Goal: Task Accomplishment & Management: Complete application form

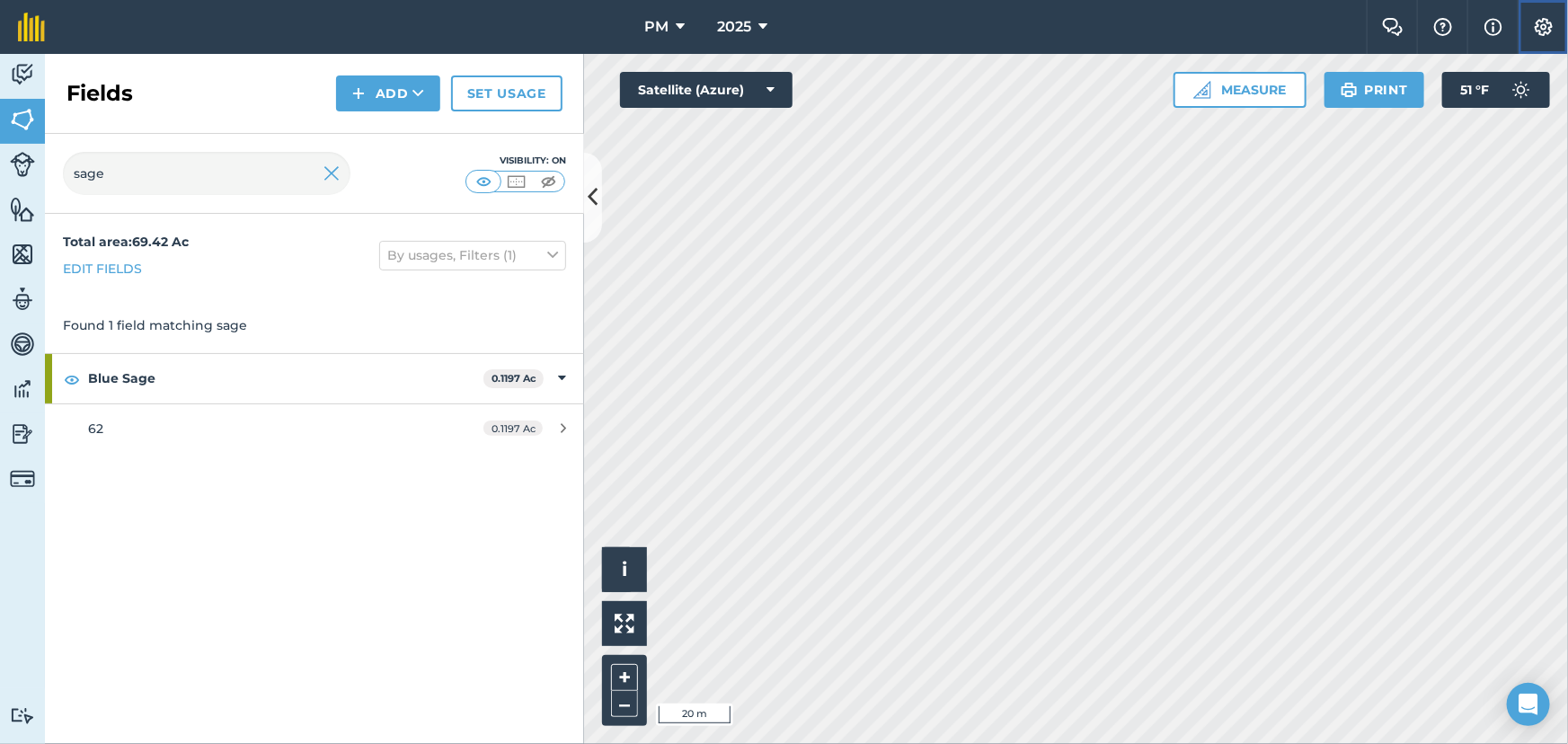
click at [1536, 26] on img at bounding box center [1543, 27] width 21 height 18
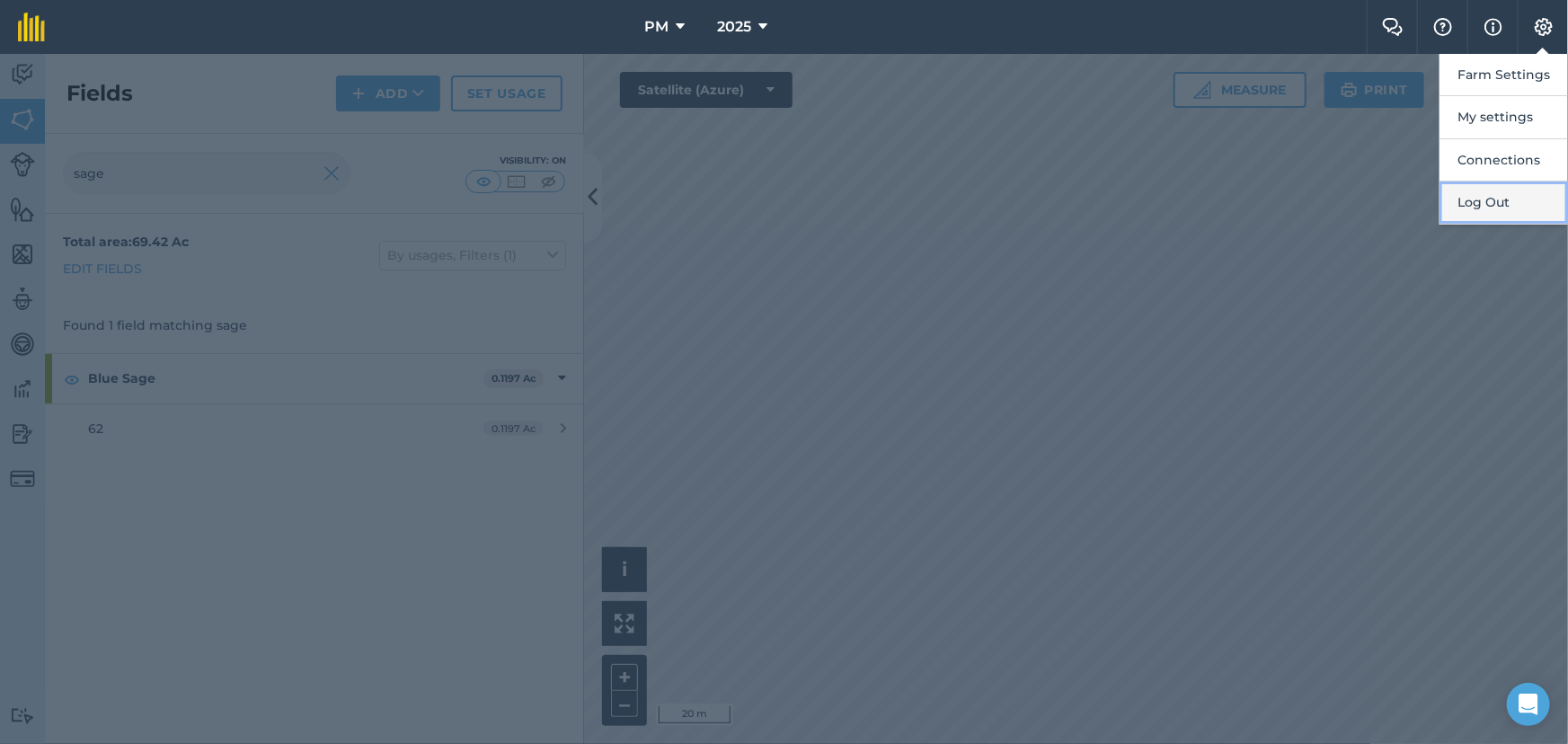
click at [1479, 197] on button "Log Out" at bounding box center [1504, 203] width 129 height 42
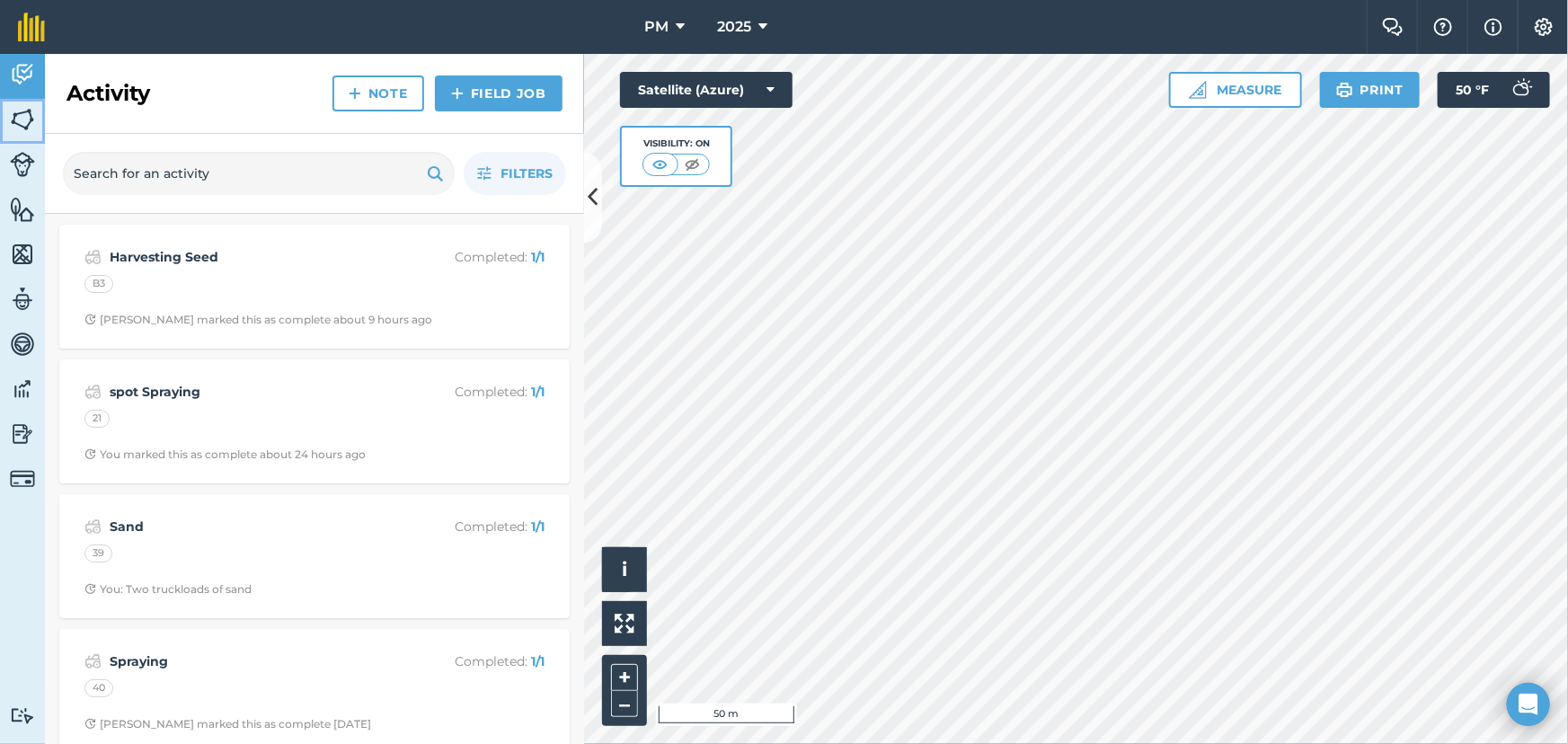
click at [21, 115] on img at bounding box center [22, 119] width 25 height 27
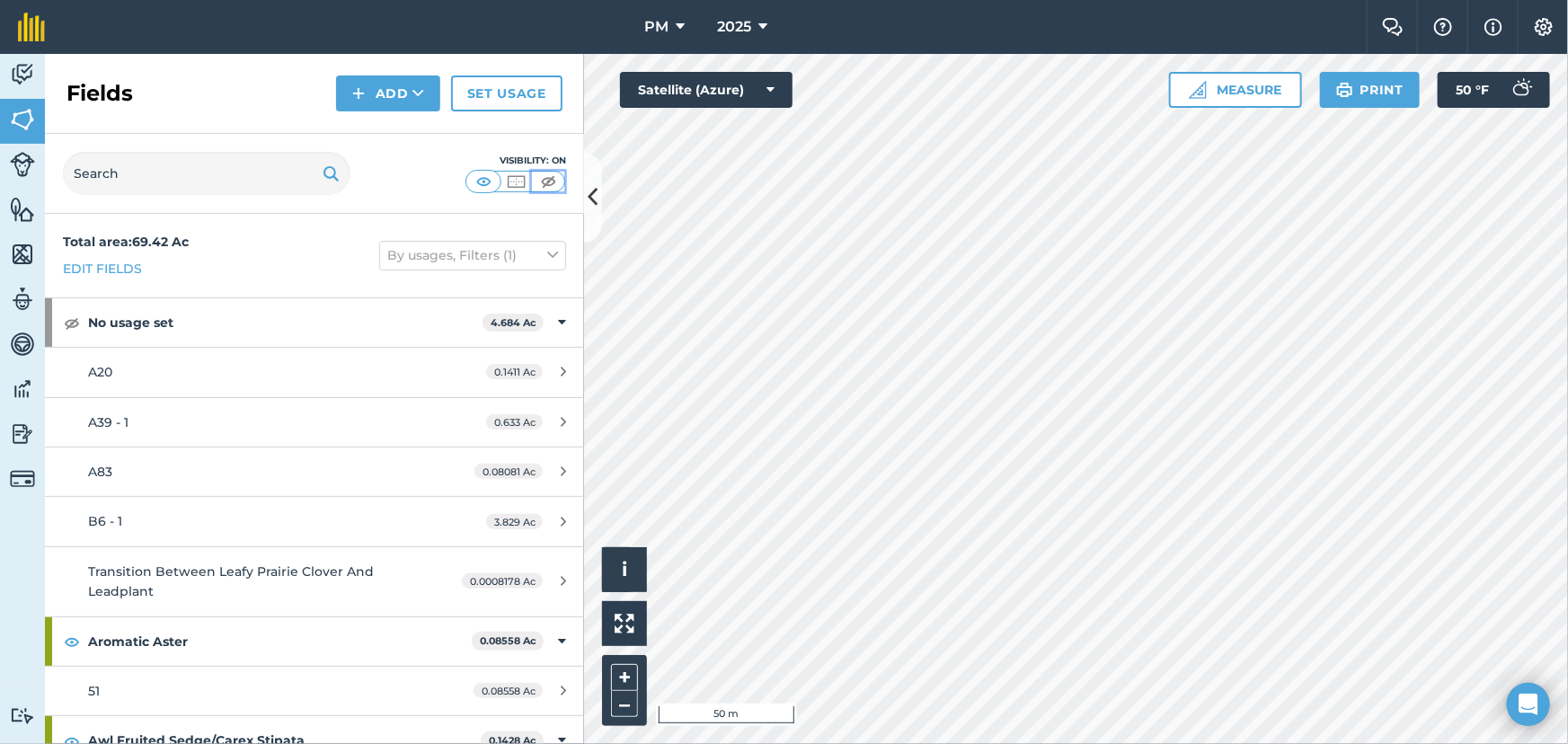
click at [551, 177] on img at bounding box center [548, 181] width 22 height 18
click at [1222, 82] on button "Measure" at bounding box center [1235, 90] width 133 height 36
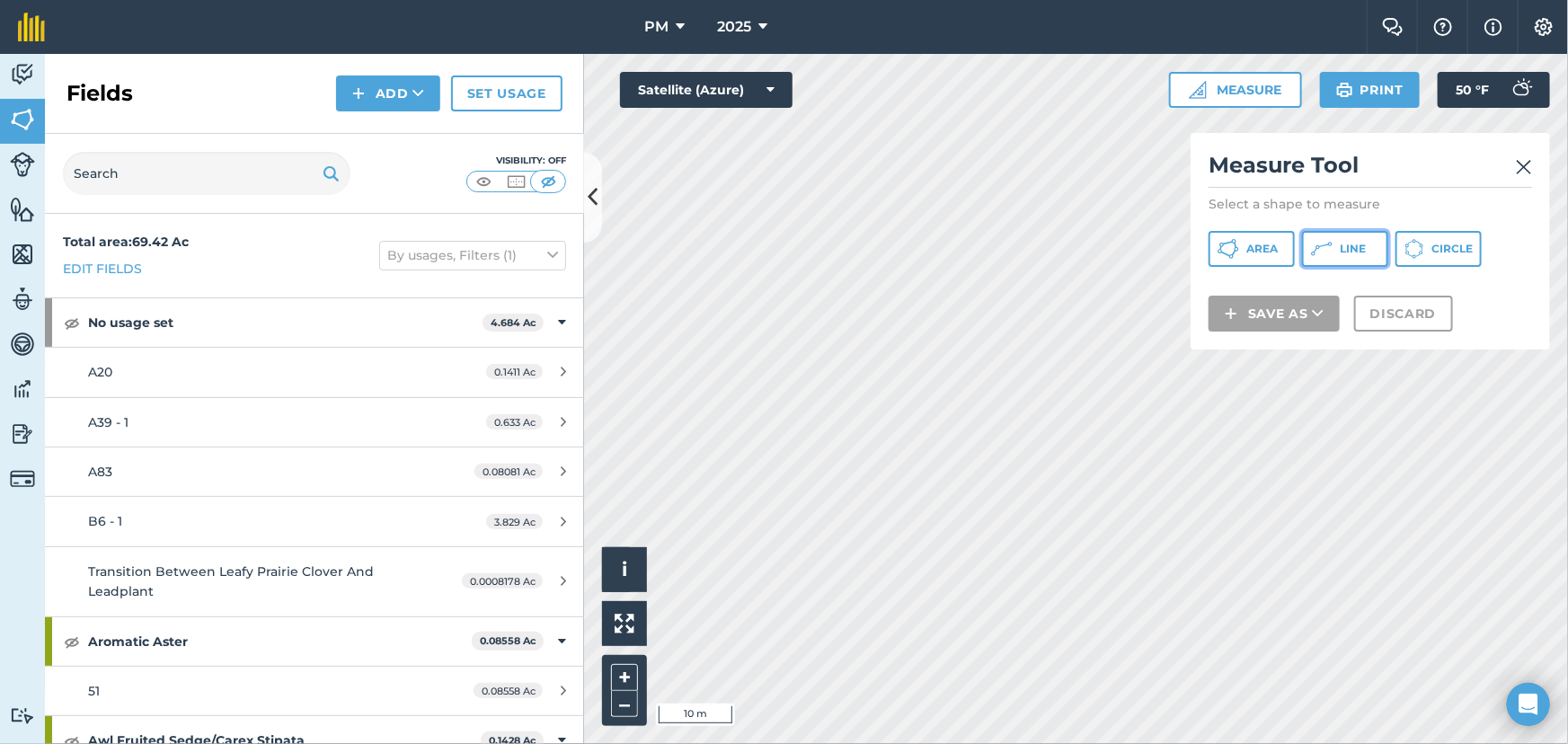
click at [1338, 252] on button "Line" at bounding box center [1345, 248] width 87 height 36
click at [1523, 170] on img at bounding box center [1524, 167] width 16 height 21
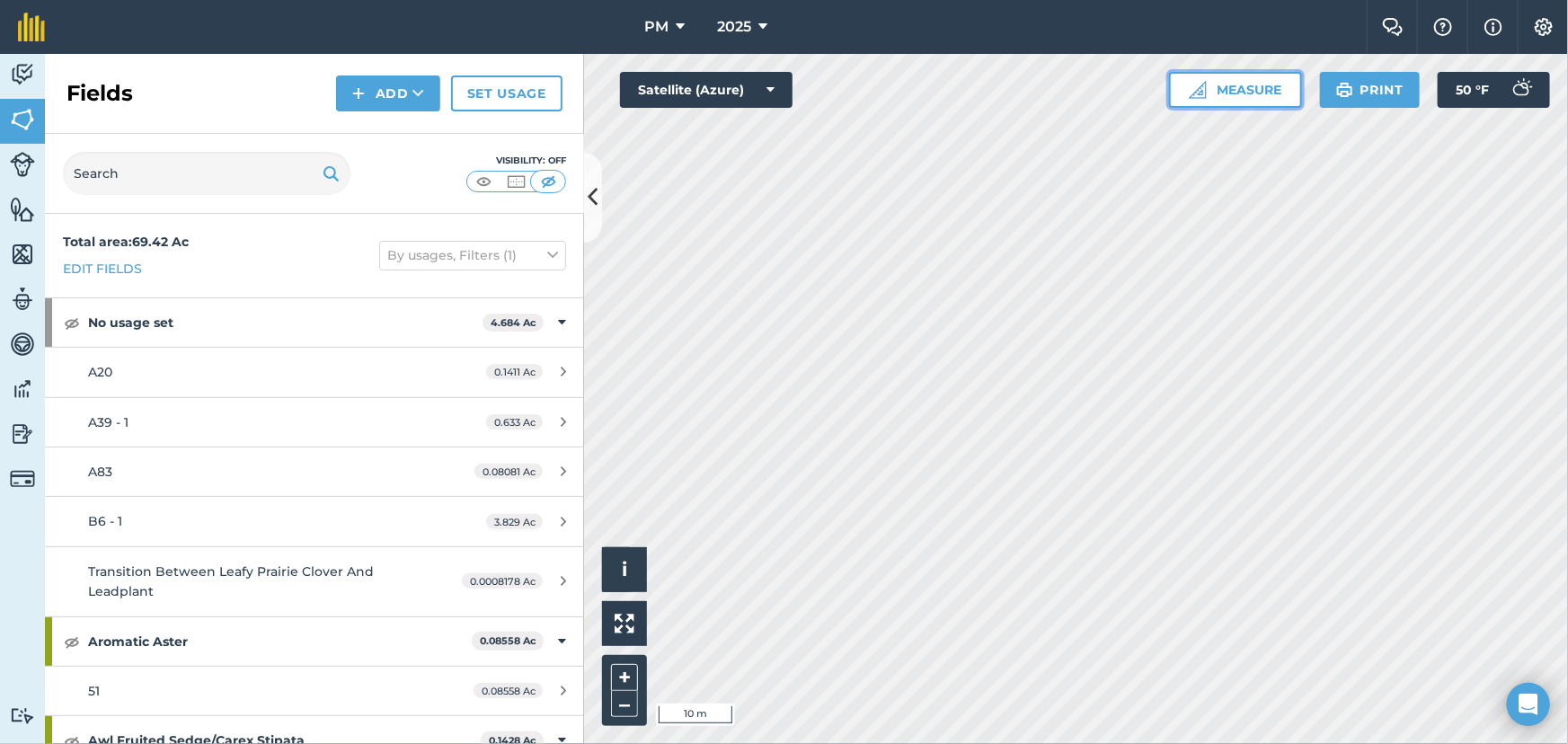
click at [1197, 90] on img at bounding box center [1198, 90] width 18 height 18
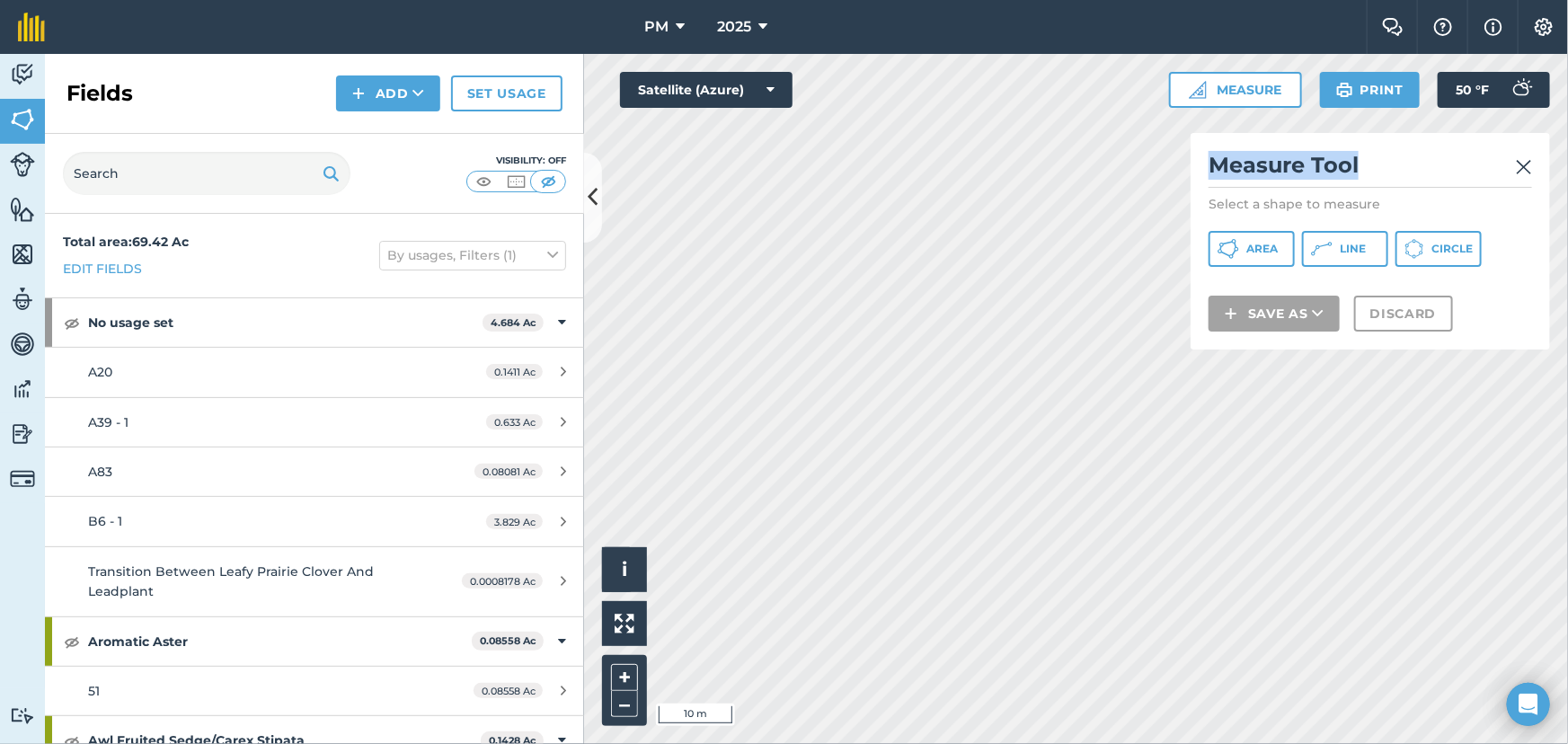
click at [1184, 150] on div "Click to start drawing i © 2025 TomTom, Microsoft 10 m + – Satellite (Azure) Me…" at bounding box center [1075, 398] width 984 height 690
click at [1339, 238] on button "Line" at bounding box center [1345, 248] width 87 height 36
click at [1527, 163] on img at bounding box center [1524, 167] width 16 height 21
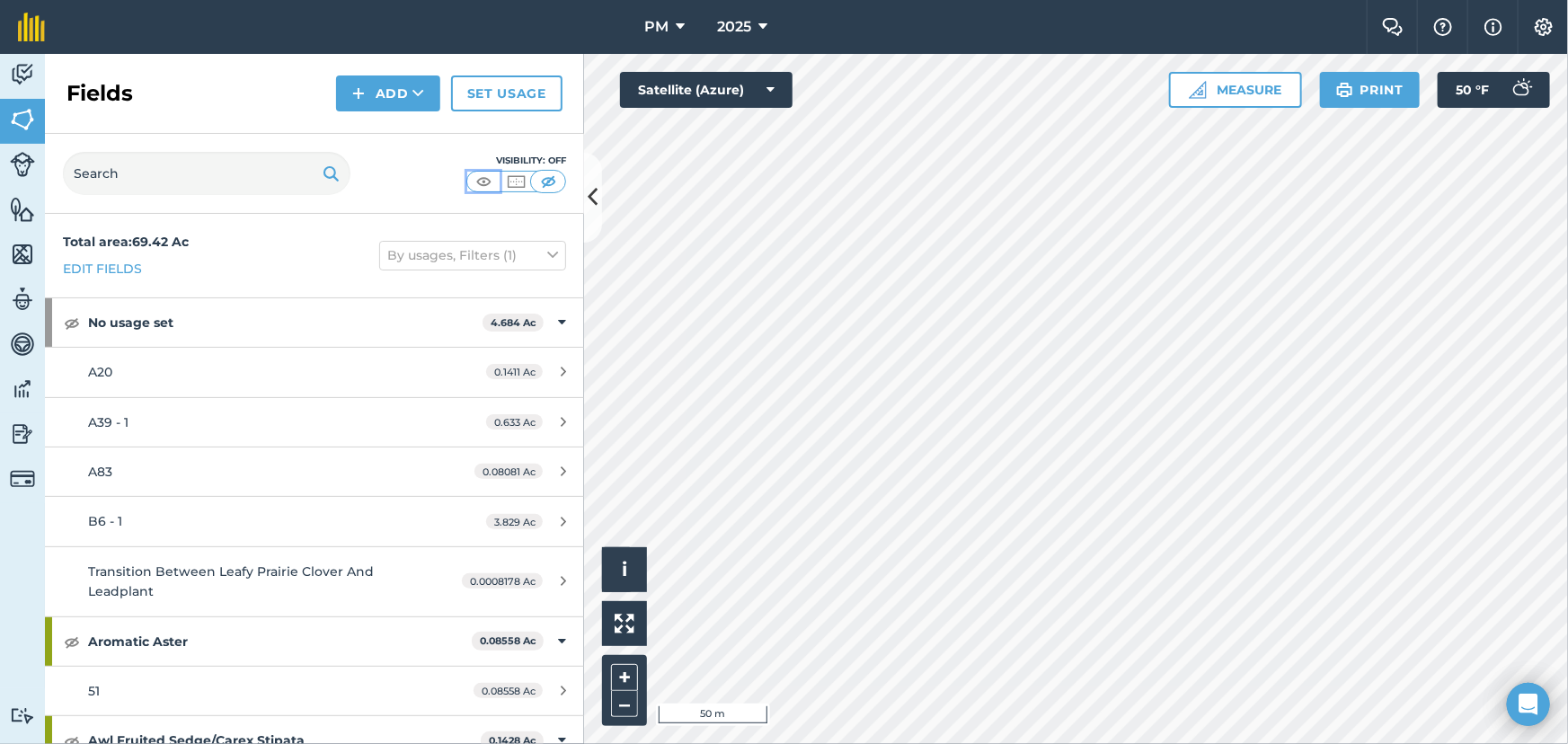
click at [478, 180] on img at bounding box center [483, 181] width 22 height 18
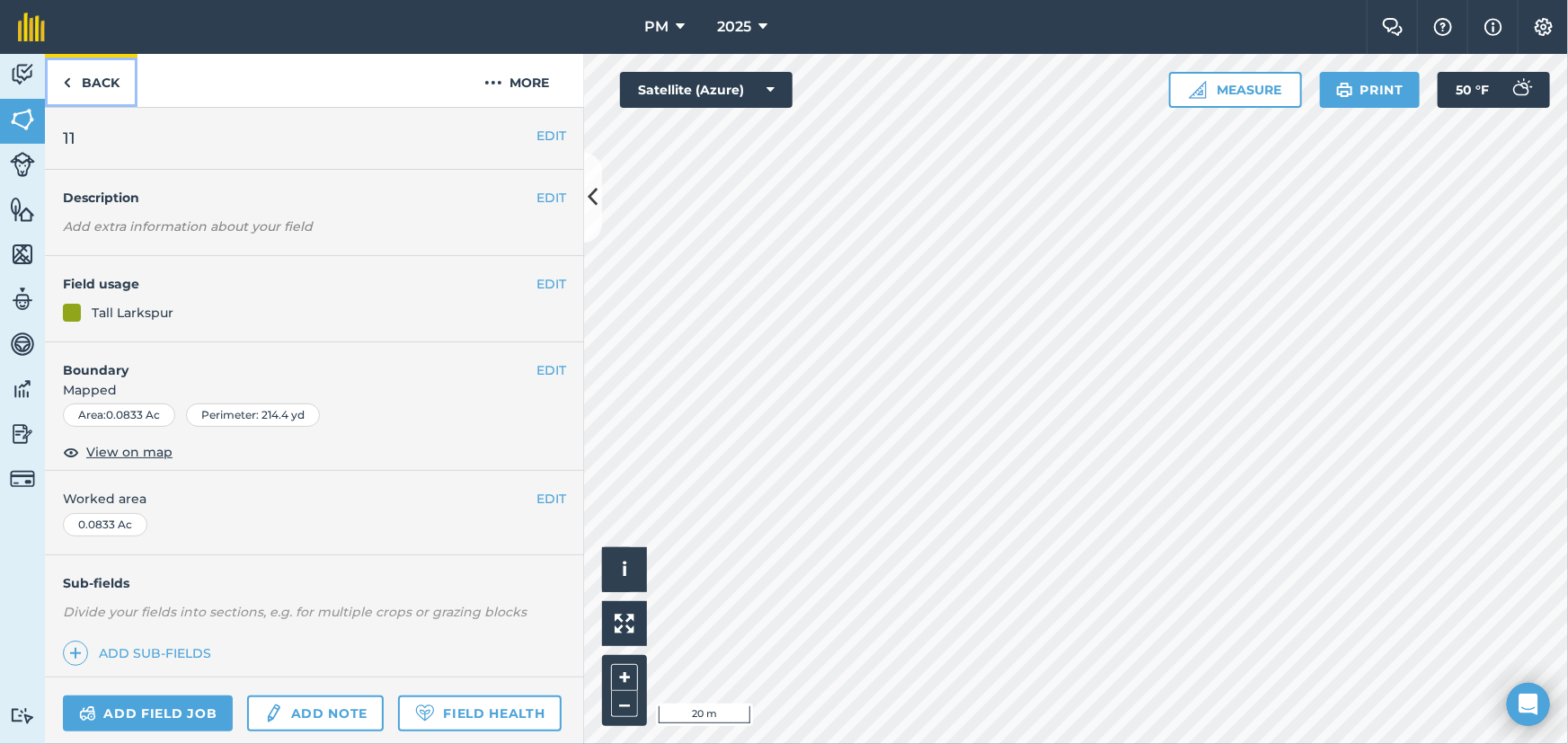
click at [65, 81] on img at bounding box center [66, 83] width 8 height 21
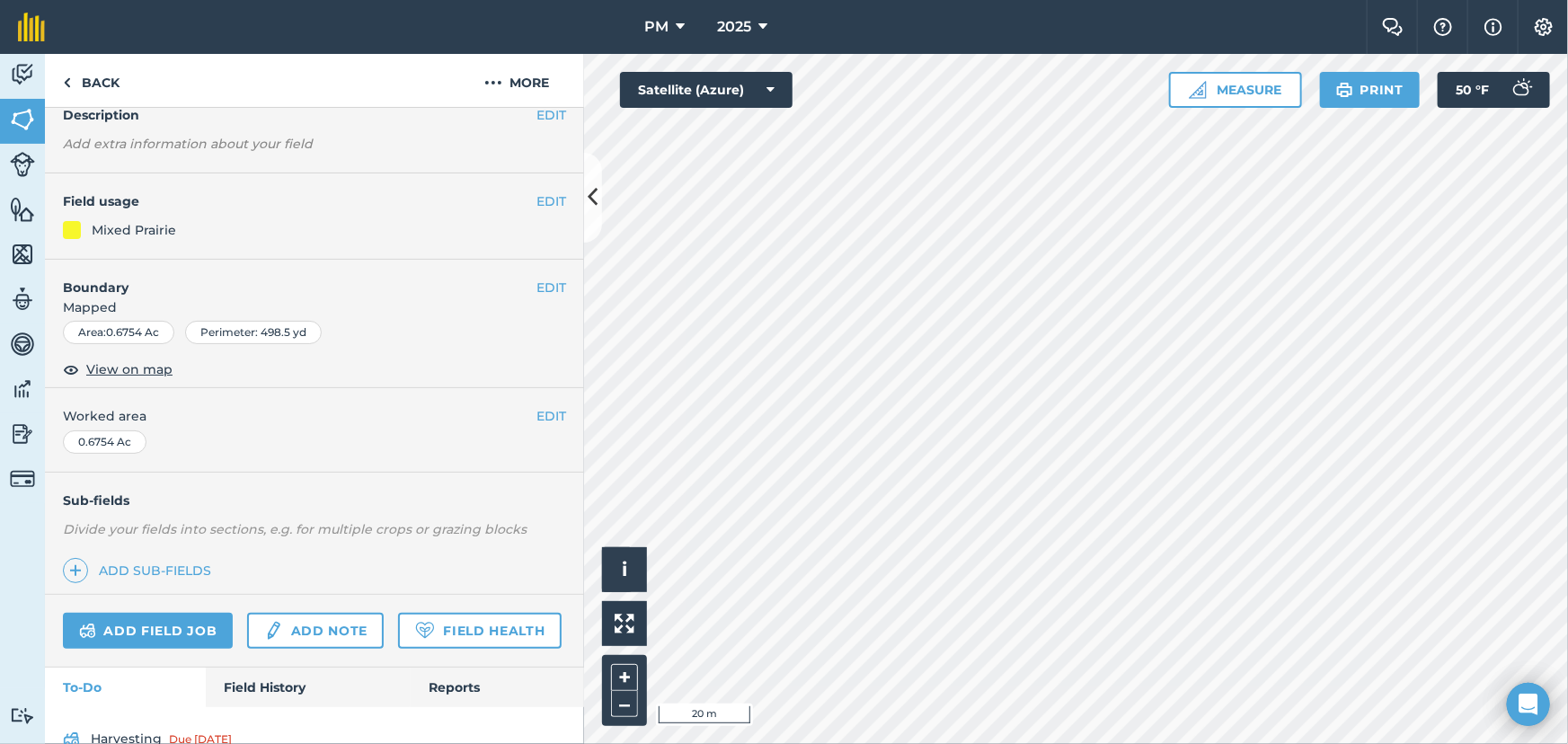
scroll to position [167, 0]
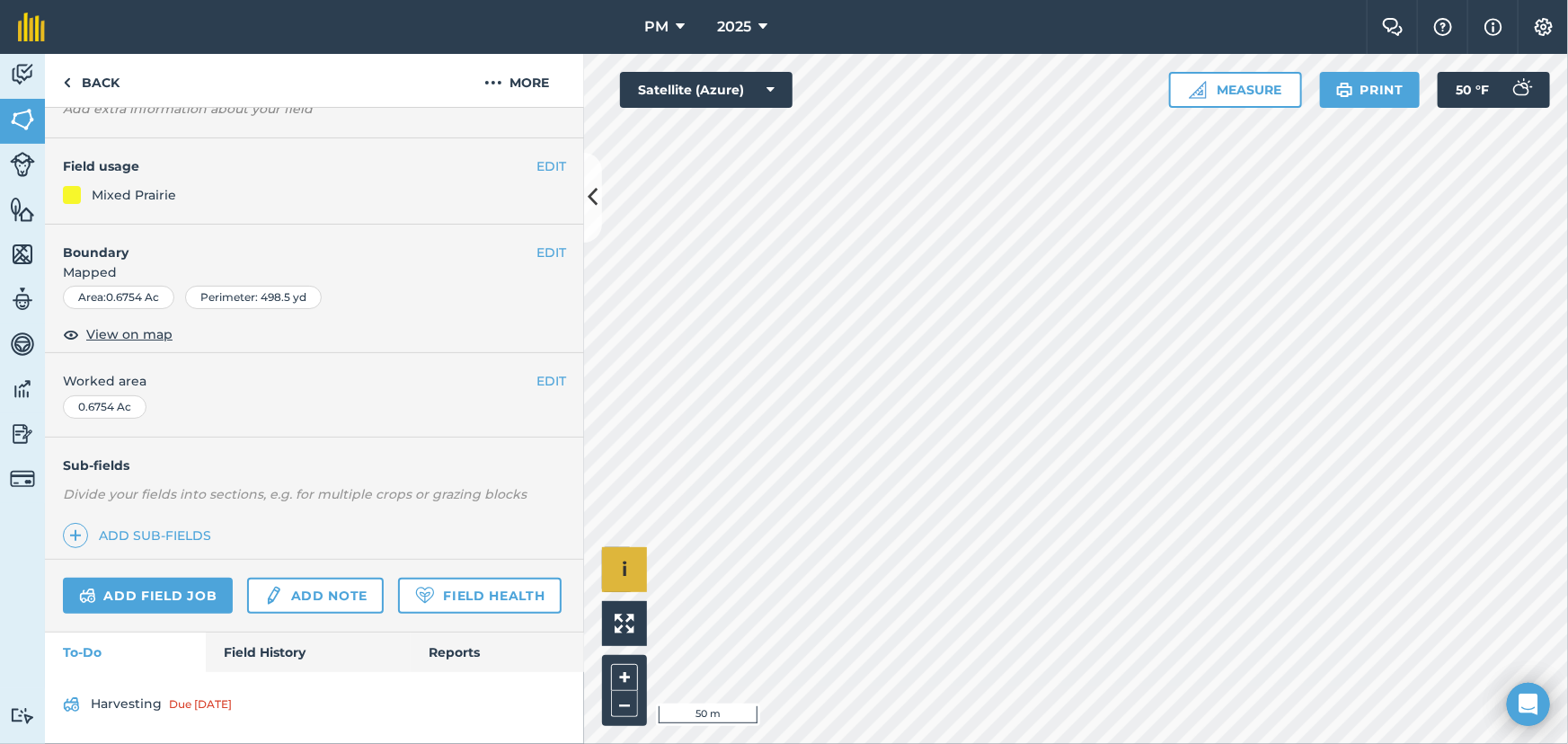
scroll to position [150, 0]
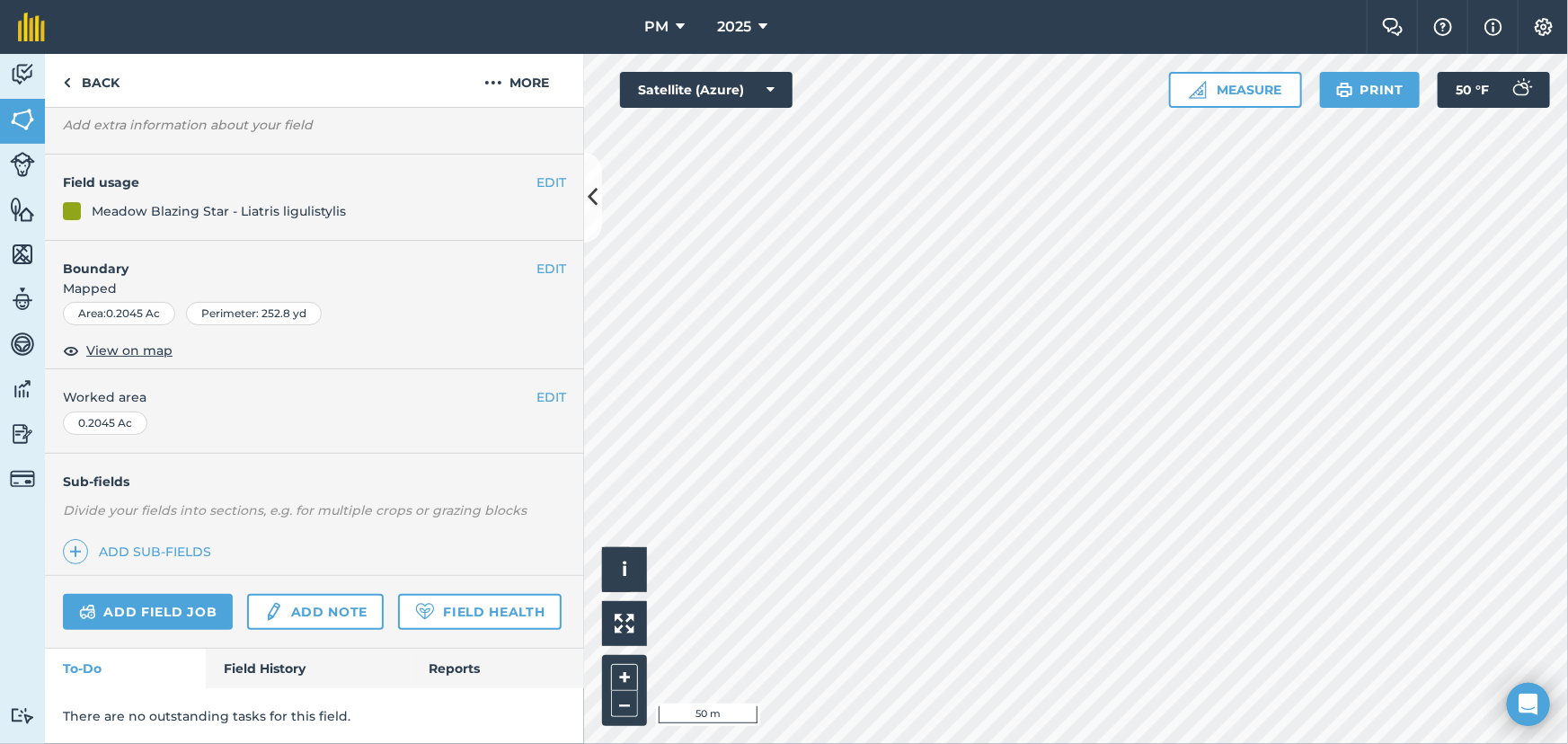
scroll to position [167, 0]
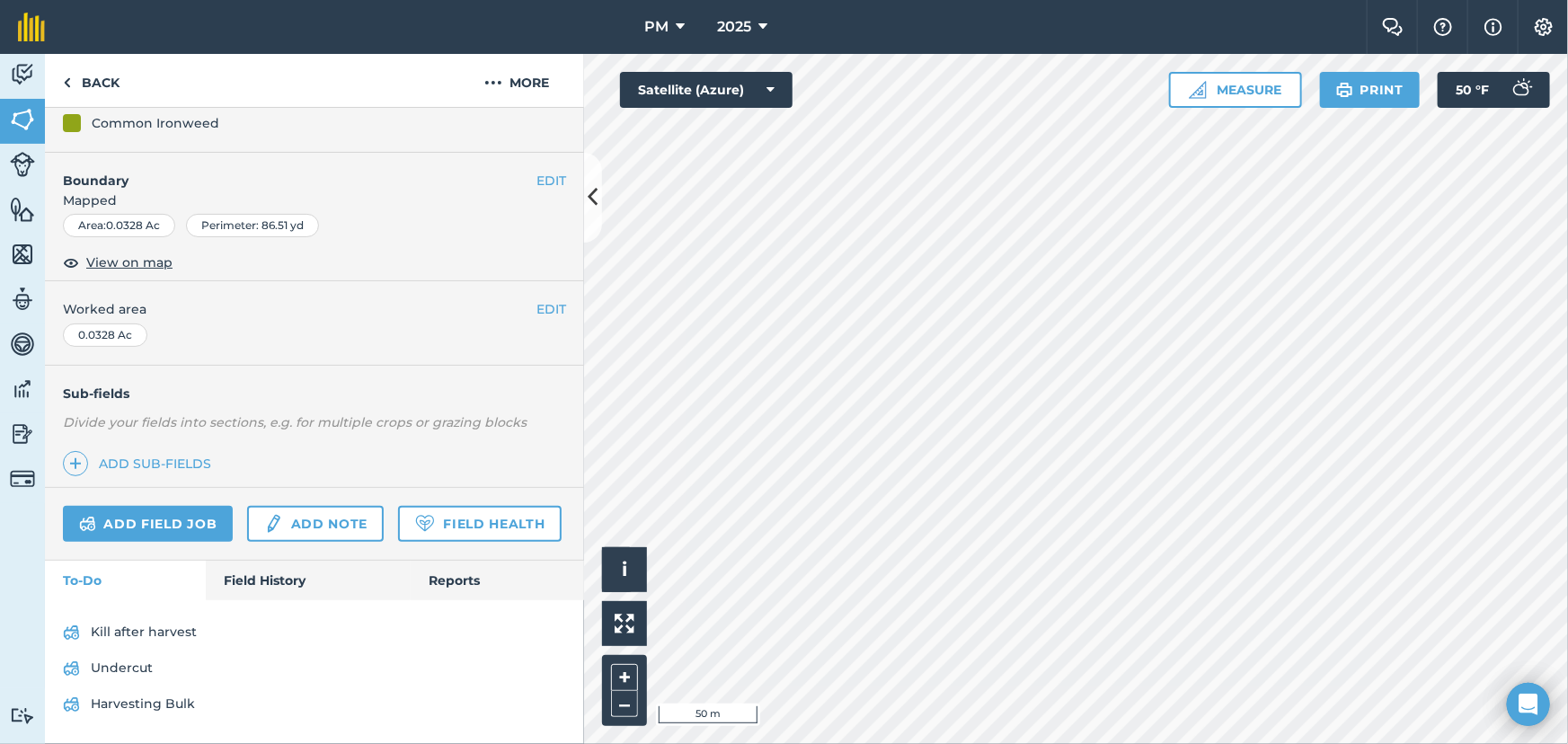
scroll to position [238, 0]
click at [20, 117] on img at bounding box center [22, 119] width 25 height 27
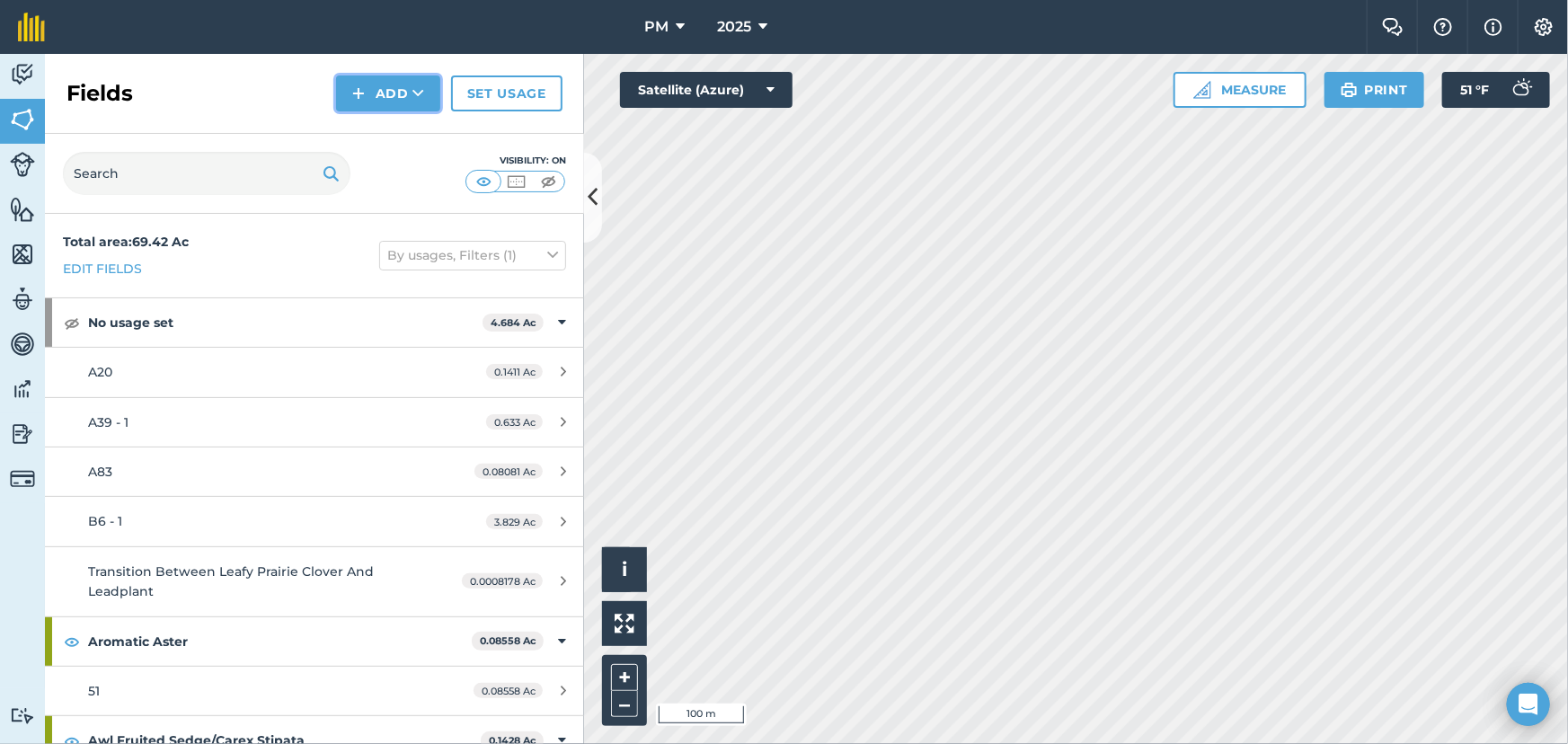
click at [359, 93] on img at bounding box center [358, 93] width 13 height 21
click at [377, 133] on link "Draw" at bounding box center [388, 134] width 99 height 39
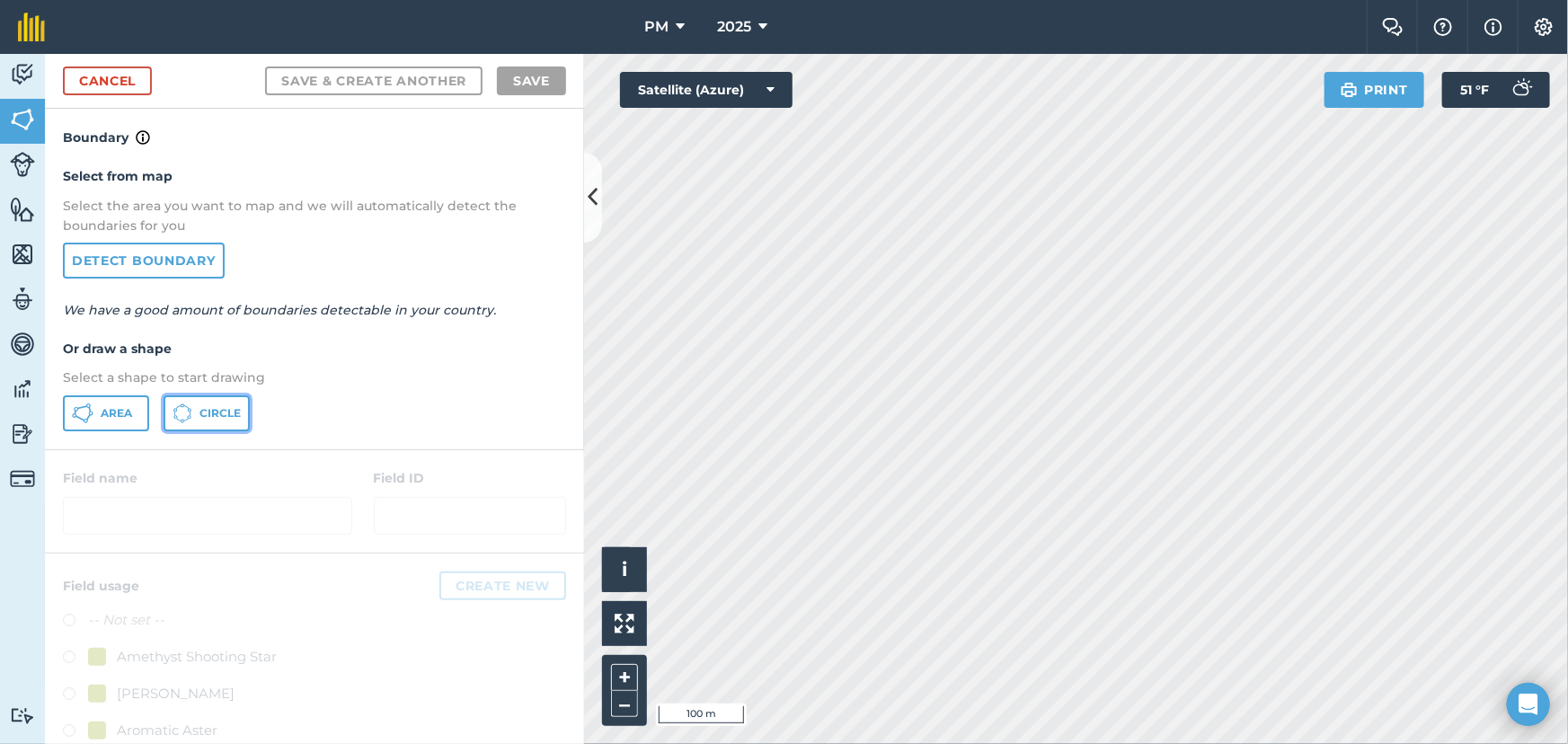
click at [199, 402] on button "Circle" at bounding box center [207, 413] width 87 height 36
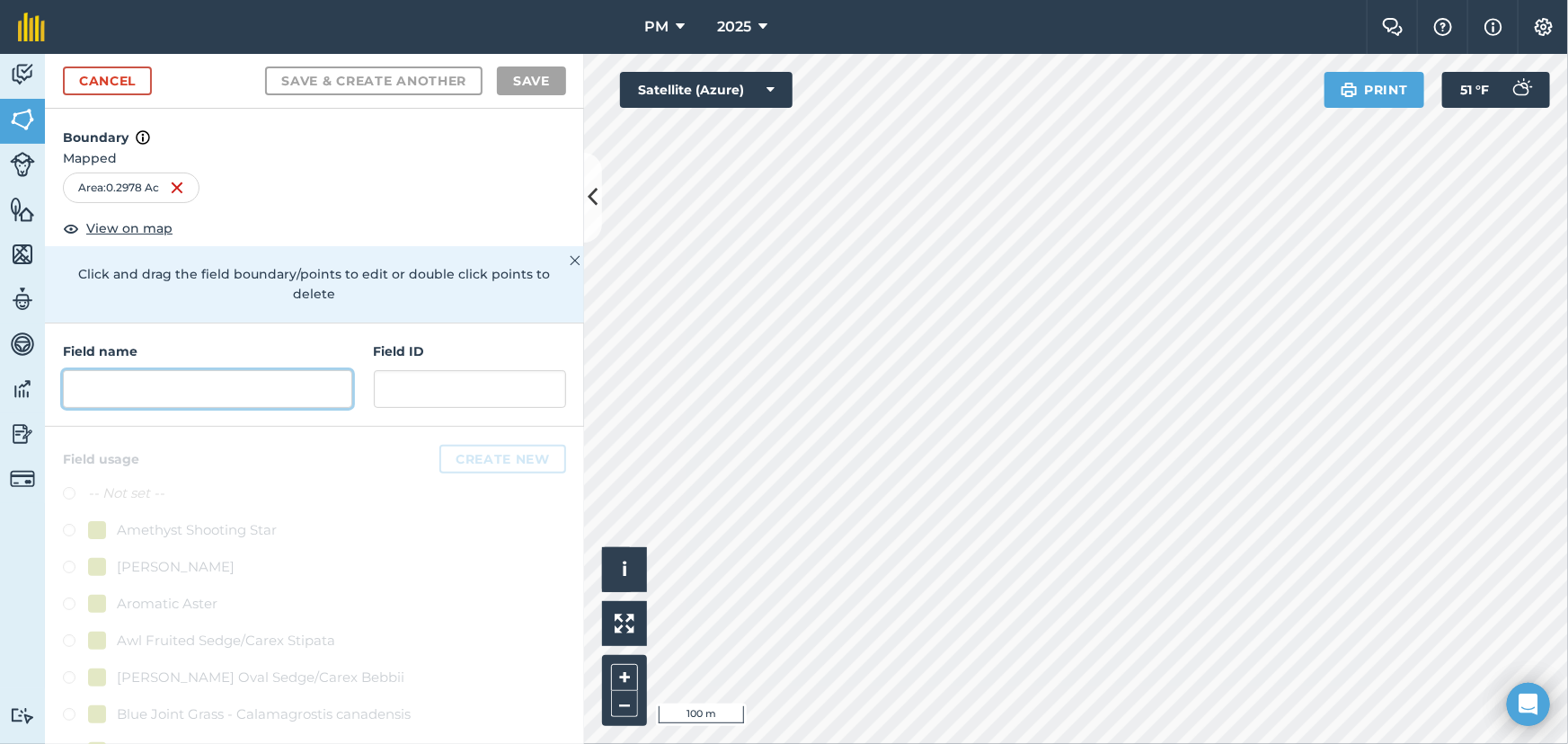
click at [176, 394] on input "text" at bounding box center [207, 389] width 290 height 38
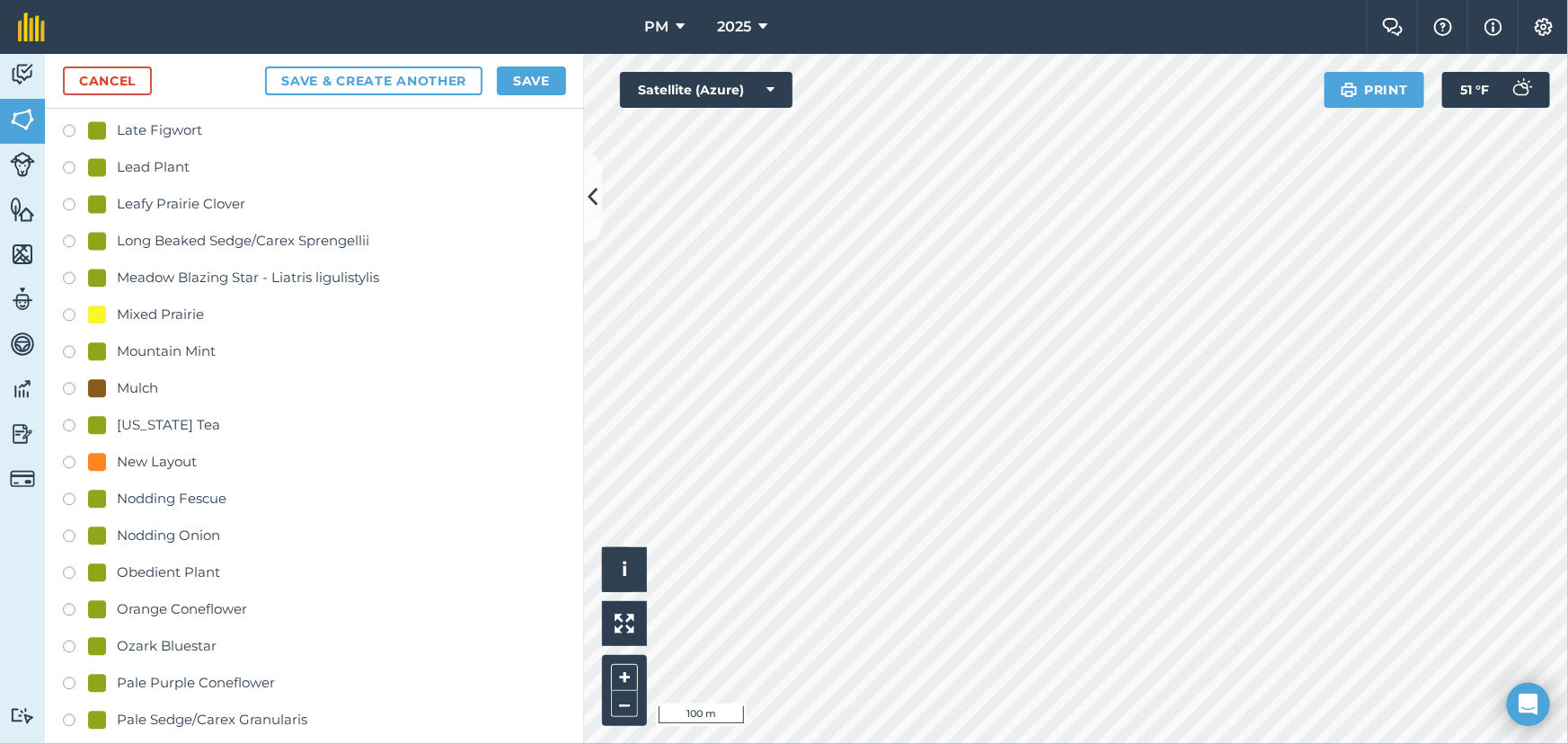
scroll to position [2124, 0]
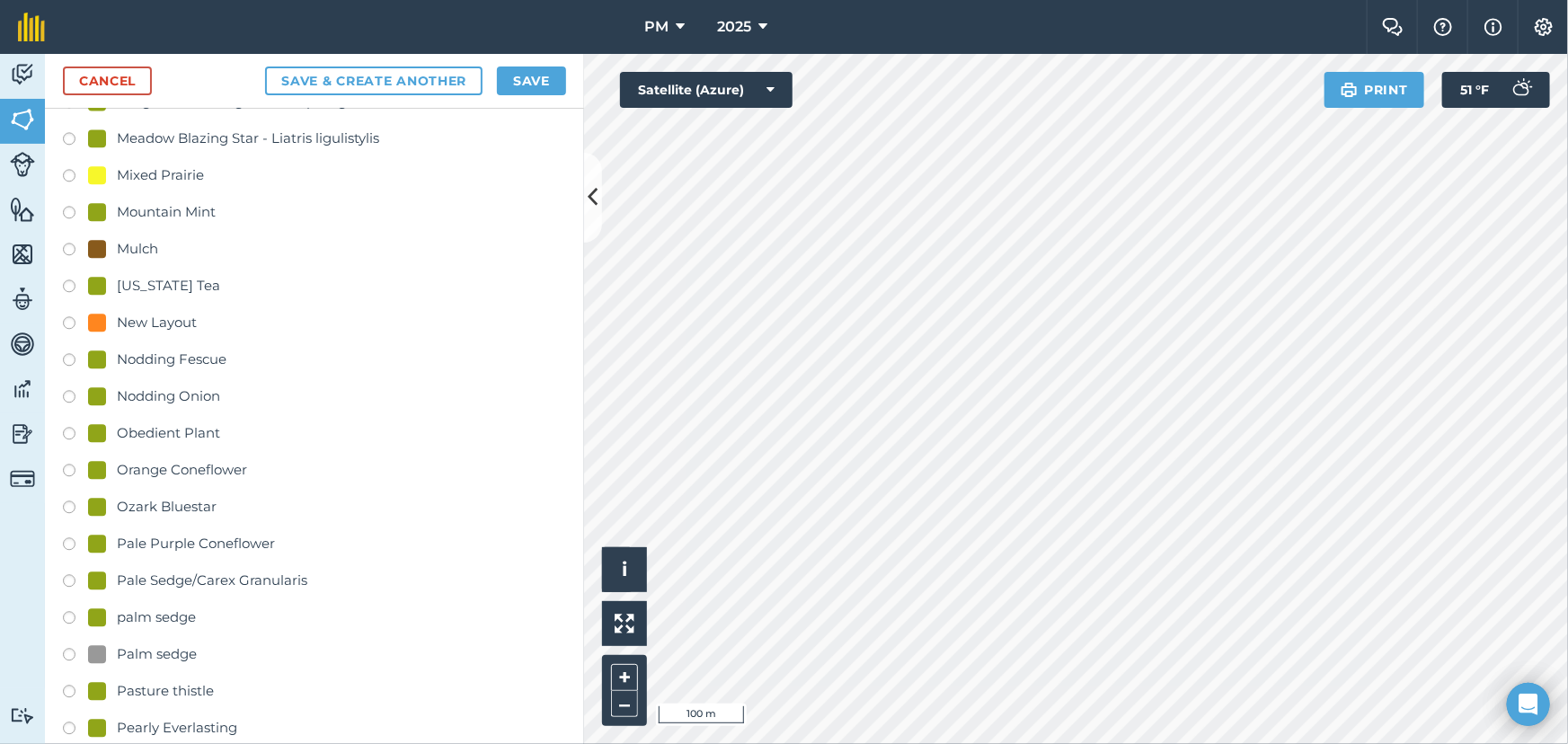
type input "W1"
click at [71, 170] on label at bounding box center [75, 178] width 25 height 18
radio input "true"
click at [530, 75] on button "Save" at bounding box center [531, 81] width 69 height 29
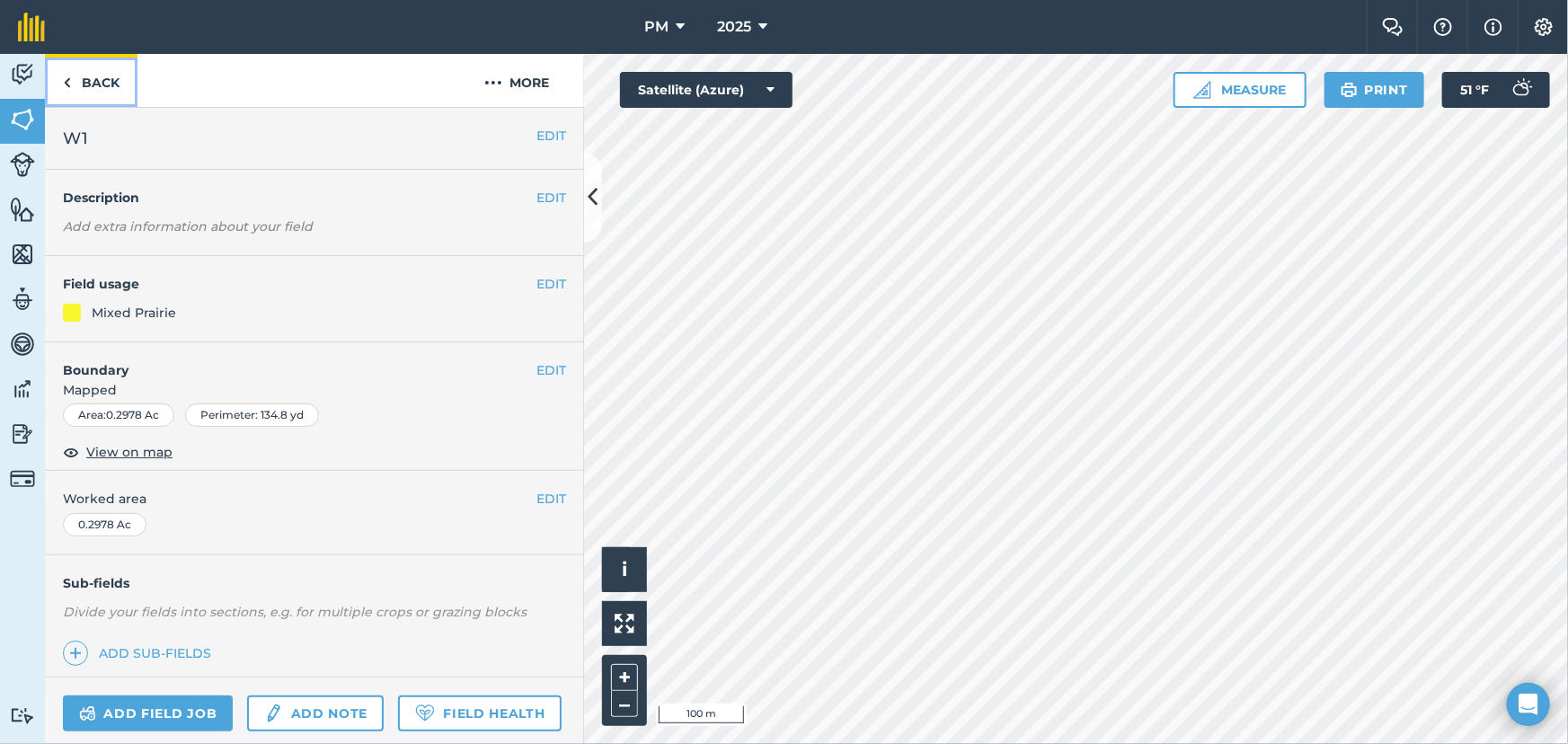
click at [74, 79] on link "Back" at bounding box center [91, 80] width 92 height 53
click at [62, 81] on link "Back" at bounding box center [91, 80] width 92 height 53
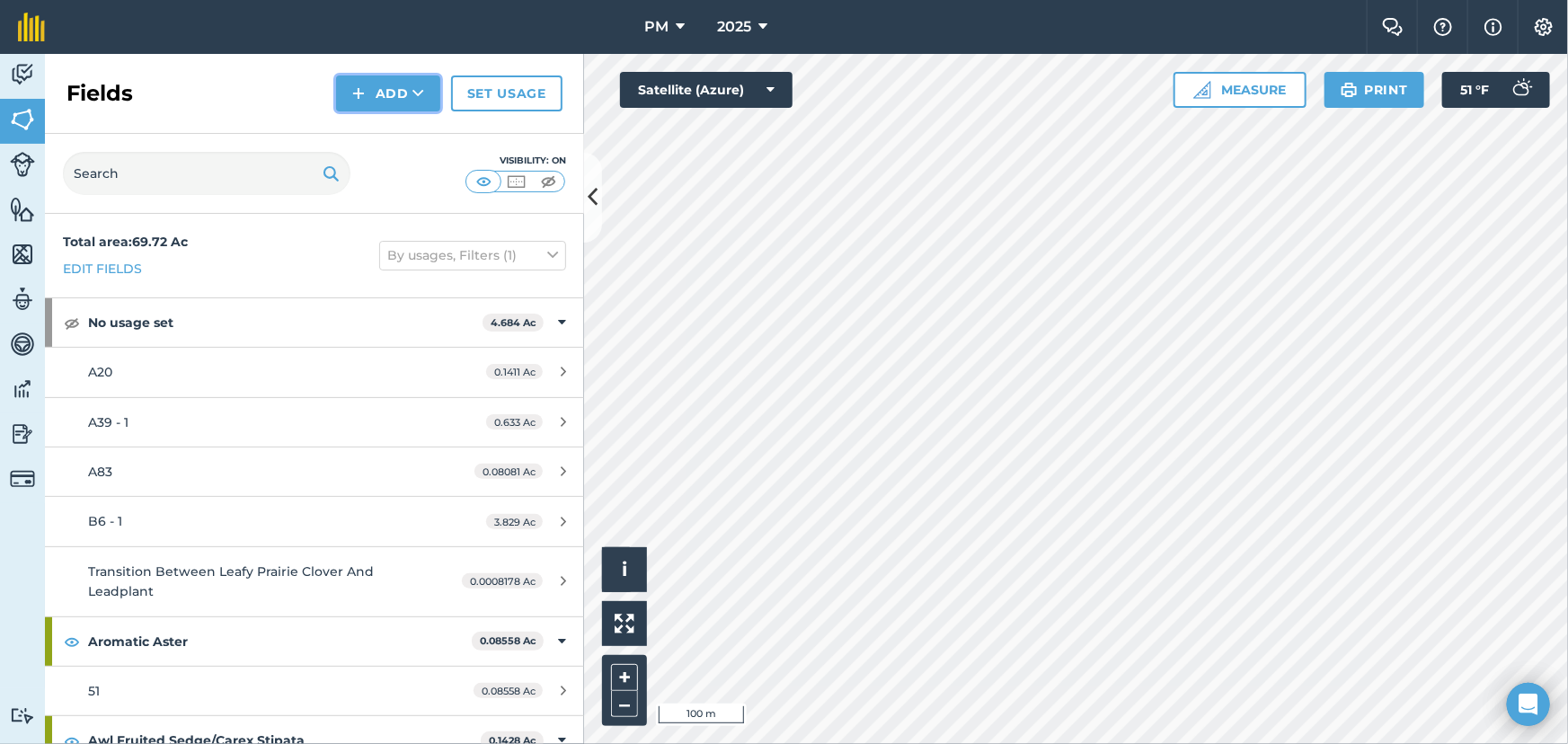
click at [368, 90] on button "Add" at bounding box center [388, 92] width 104 height 36
click at [384, 133] on link "Draw" at bounding box center [388, 134] width 99 height 39
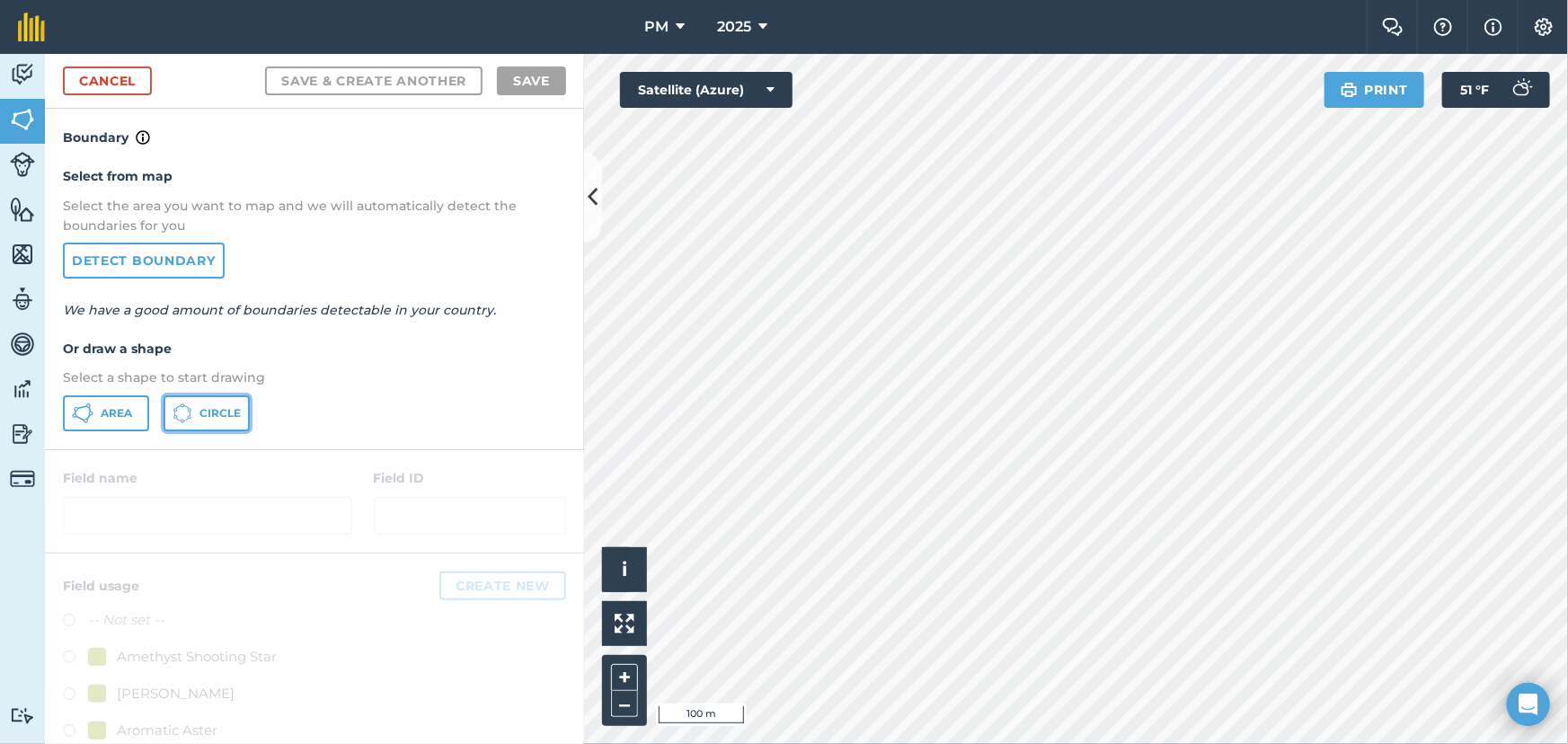
click at [197, 407] on button "Circle" at bounding box center [207, 413] width 87 height 36
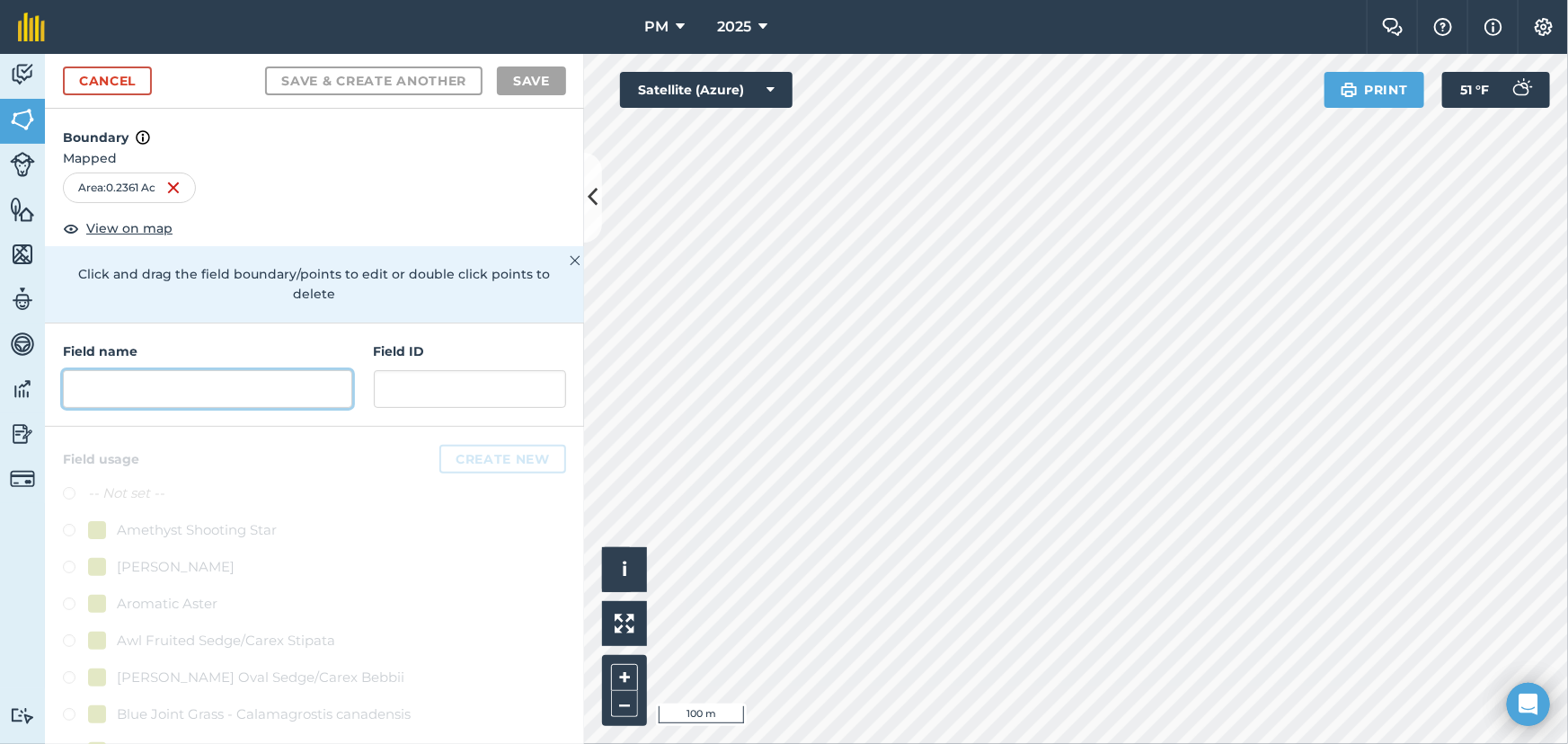
click at [104, 396] on input "text" at bounding box center [207, 389] width 290 height 38
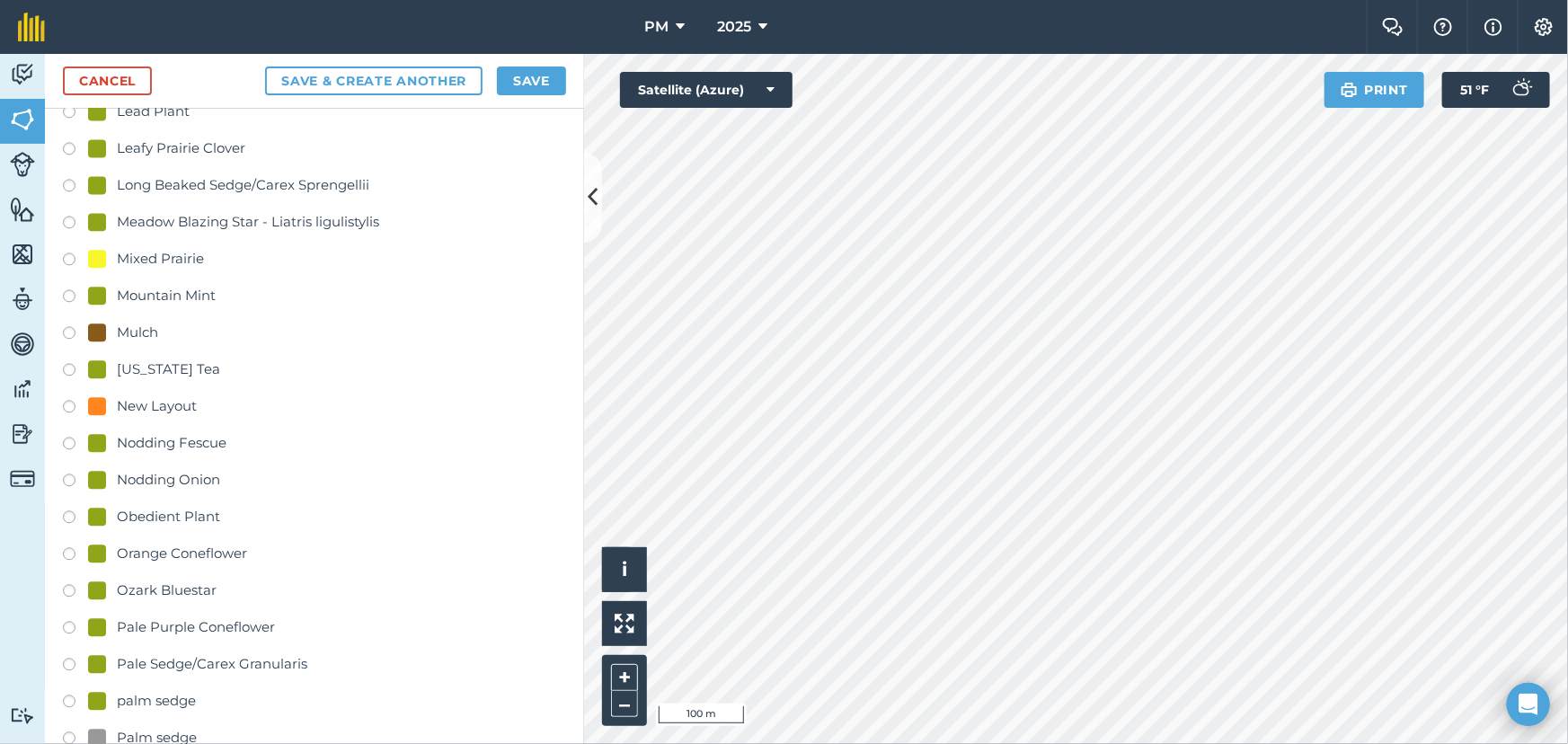
scroll to position [2042, 0]
type input "W2"
click at [63, 251] on label at bounding box center [75, 260] width 25 height 18
radio input "true"
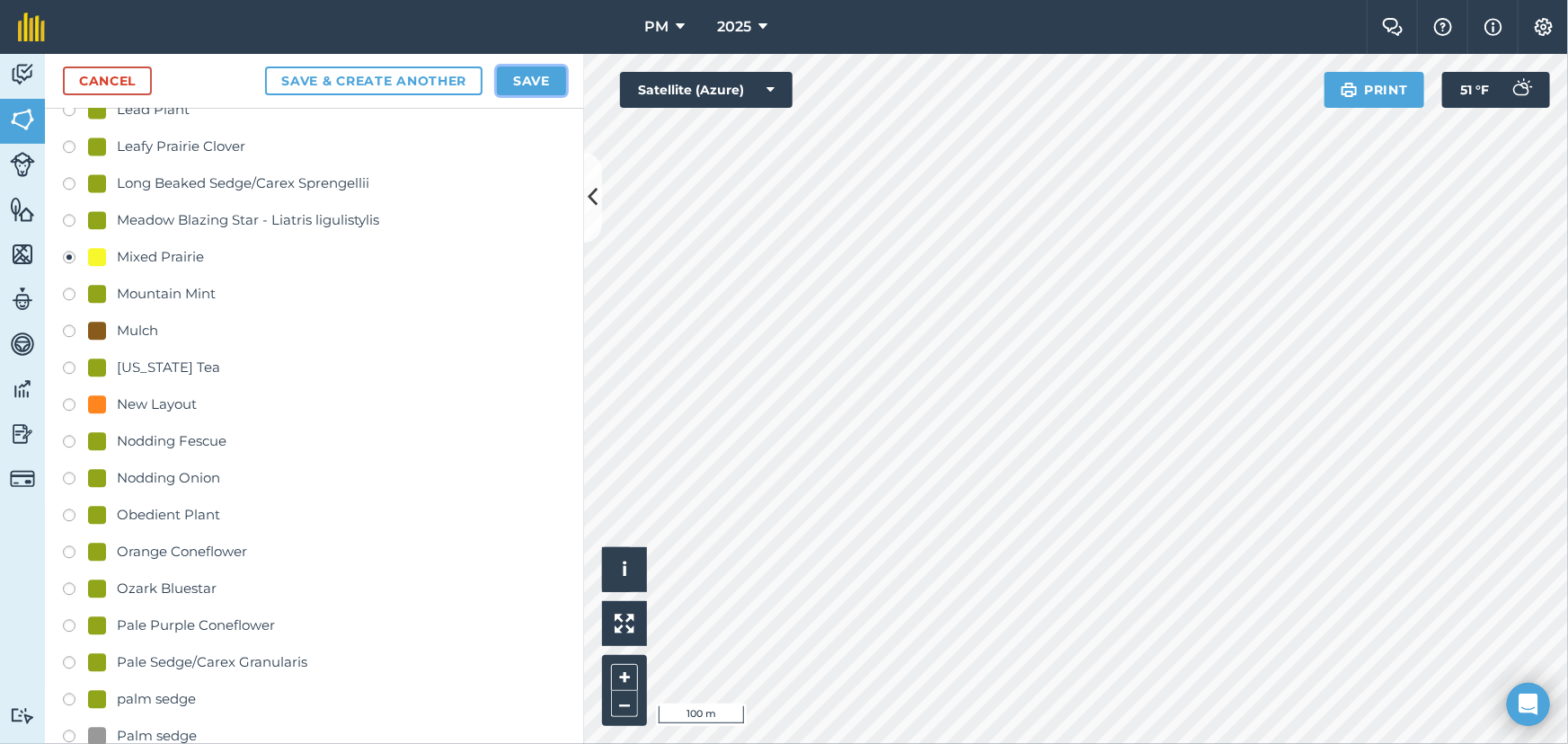
click at [527, 86] on button "Save" at bounding box center [531, 81] width 69 height 29
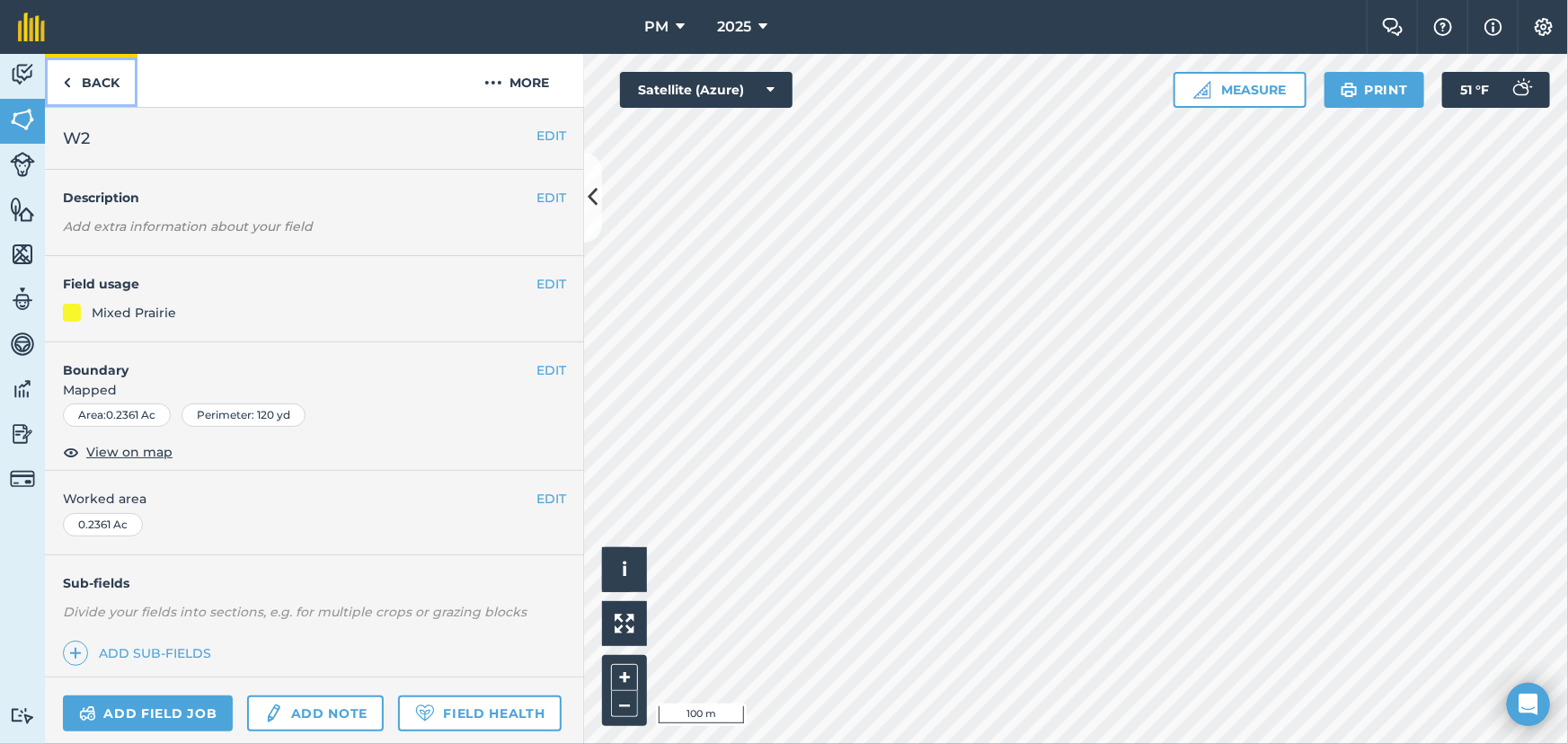
click at [89, 75] on link "Back" at bounding box center [91, 80] width 92 height 53
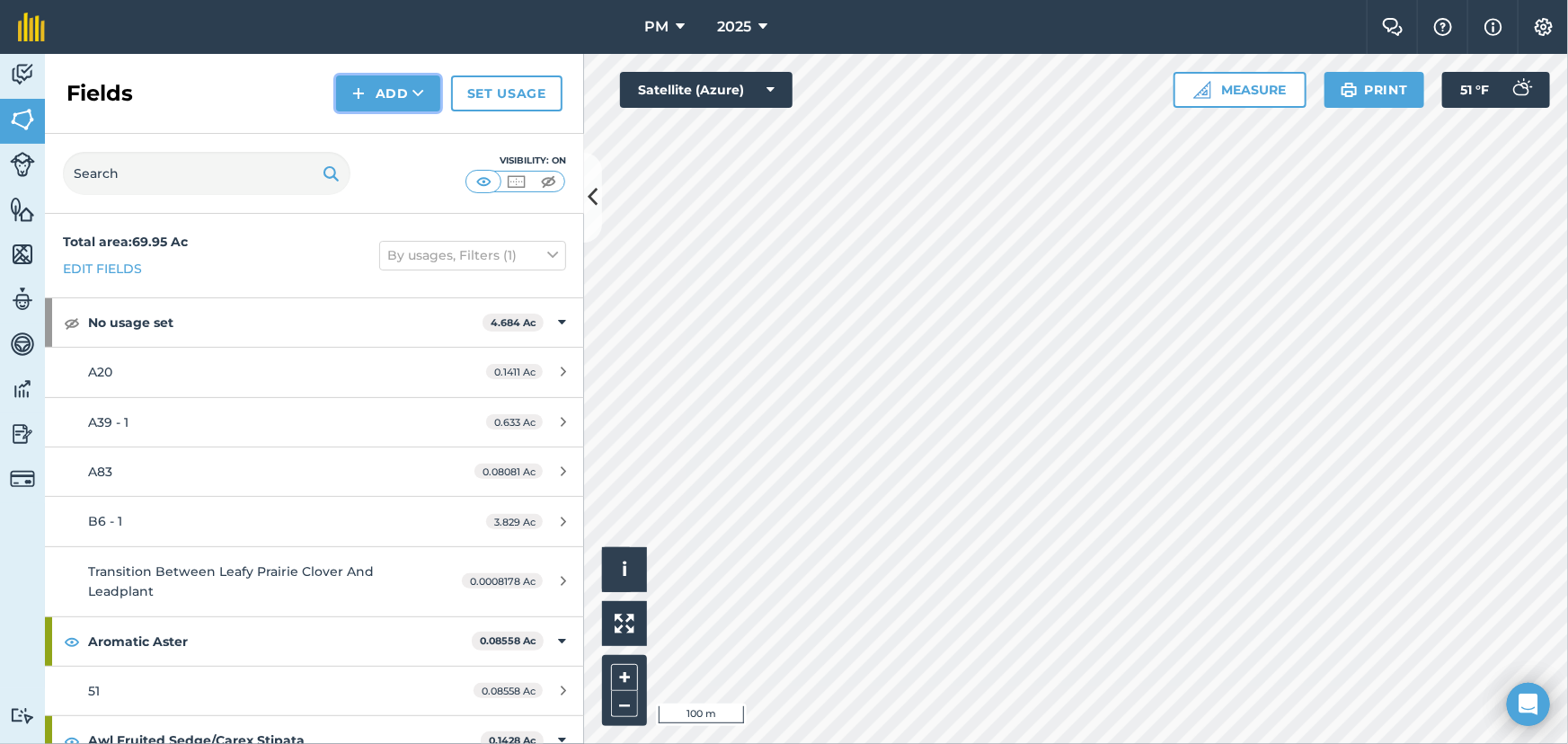
click at [368, 89] on button "Add" at bounding box center [388, 92] width 104 height 36
click at [372, 100] on button "Add" at bounding box center [388, 92] width 104 height 36
click at [382, 138] on link "Draw" at bounding box center [388, 134] width 99 height 39
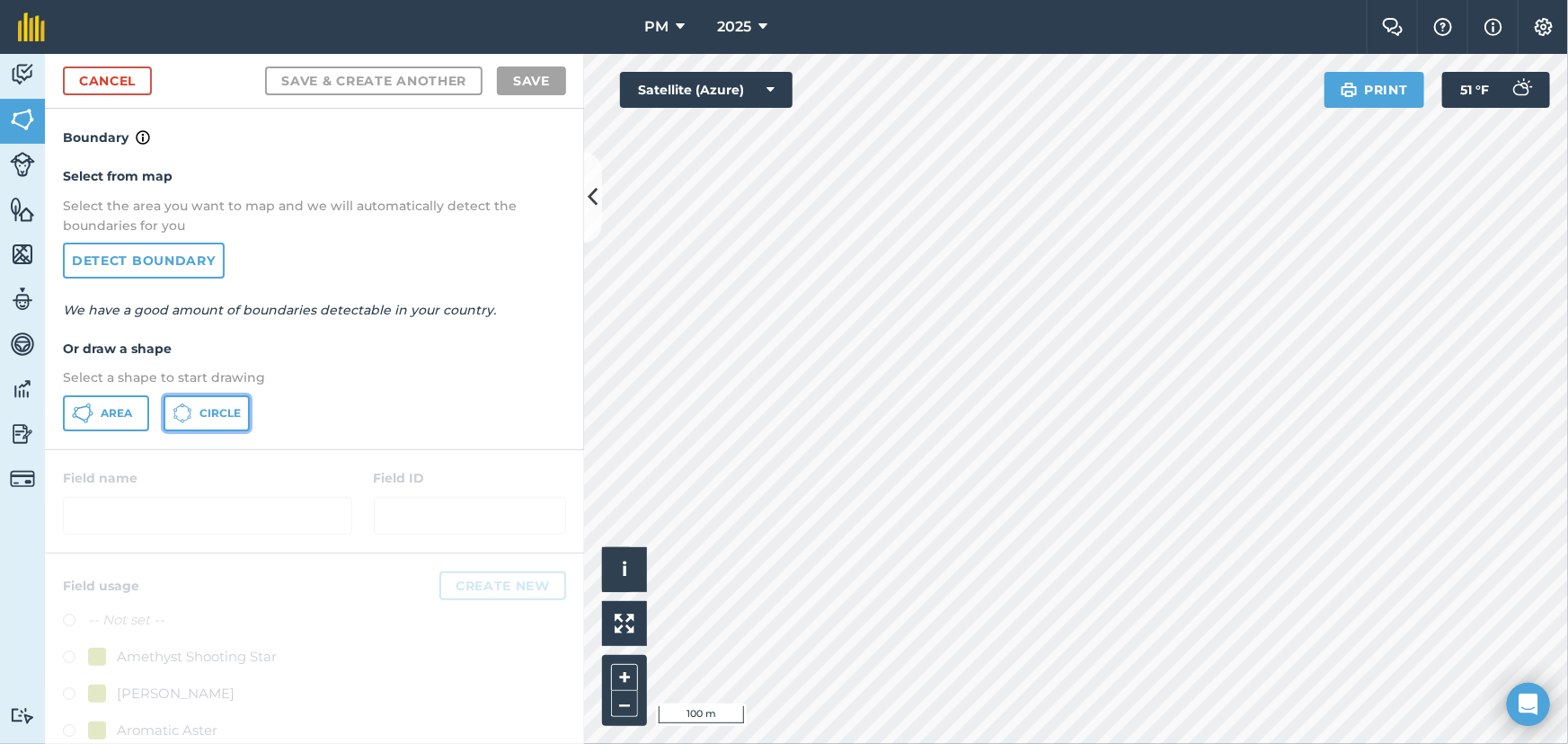
click at [204, 410] on span "Circle" at bounding box center [219, 413] width 41 height 14
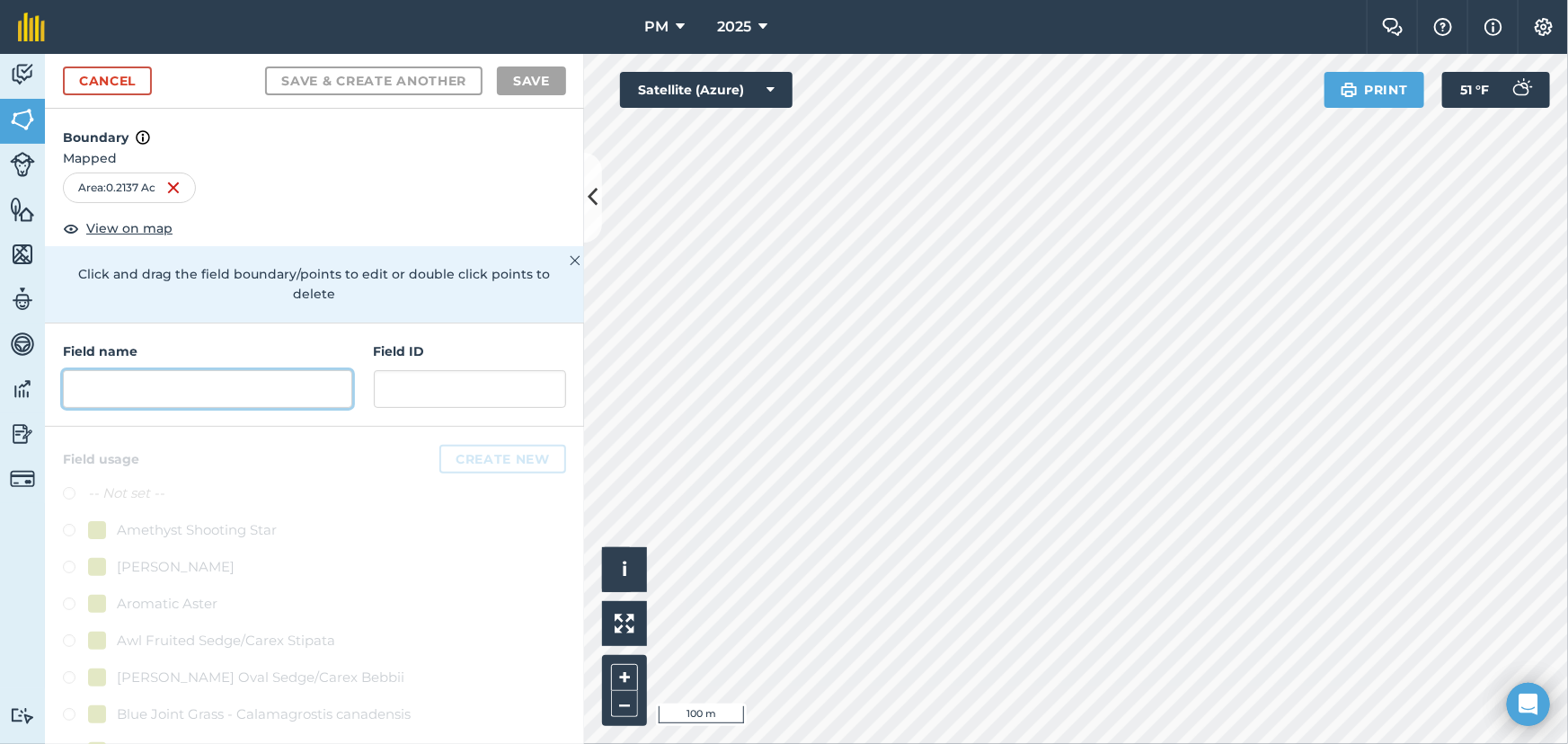
click at [150, 403] on input "text" at bounding box center [207, 389] width 290 height 38
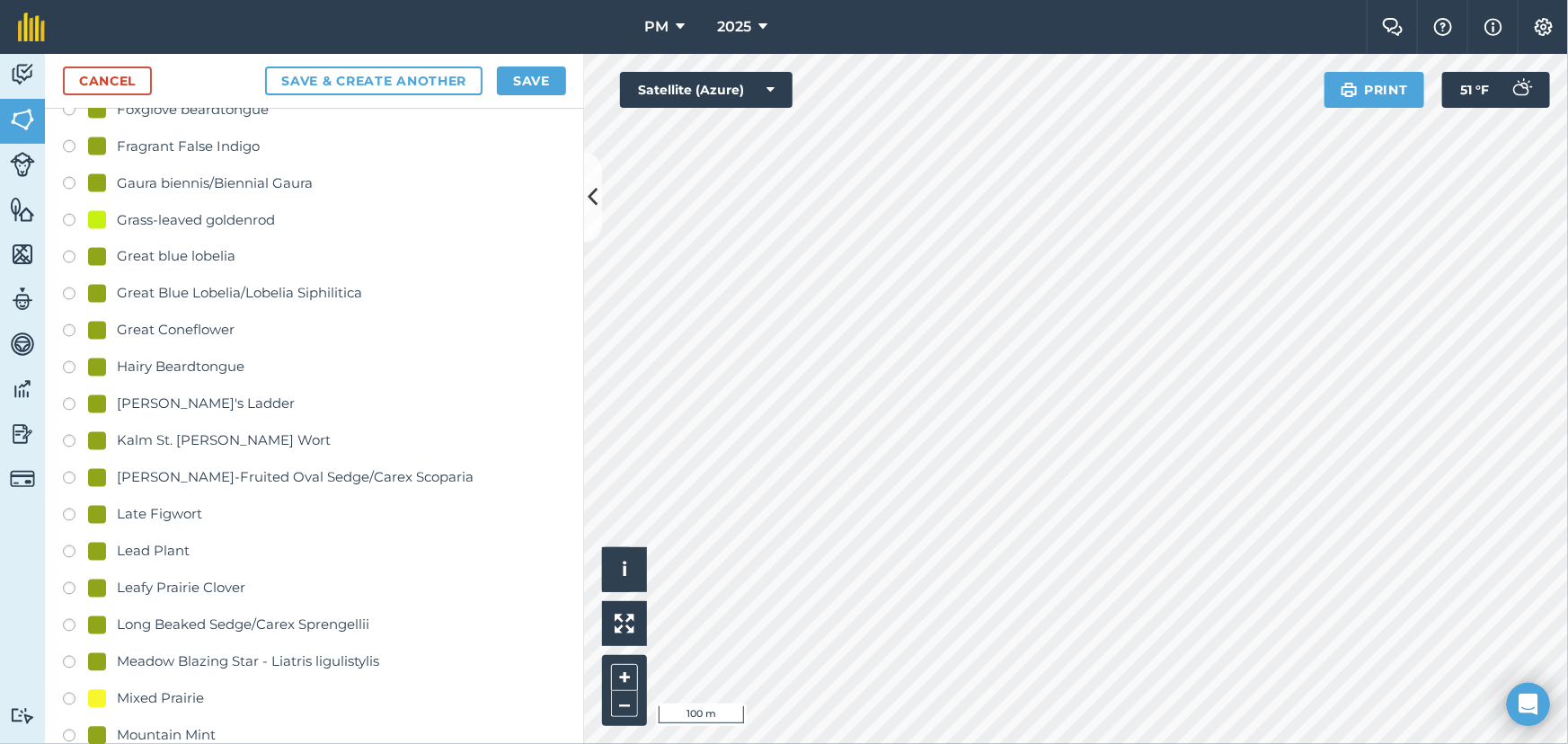
scroll to position [1716, 0]
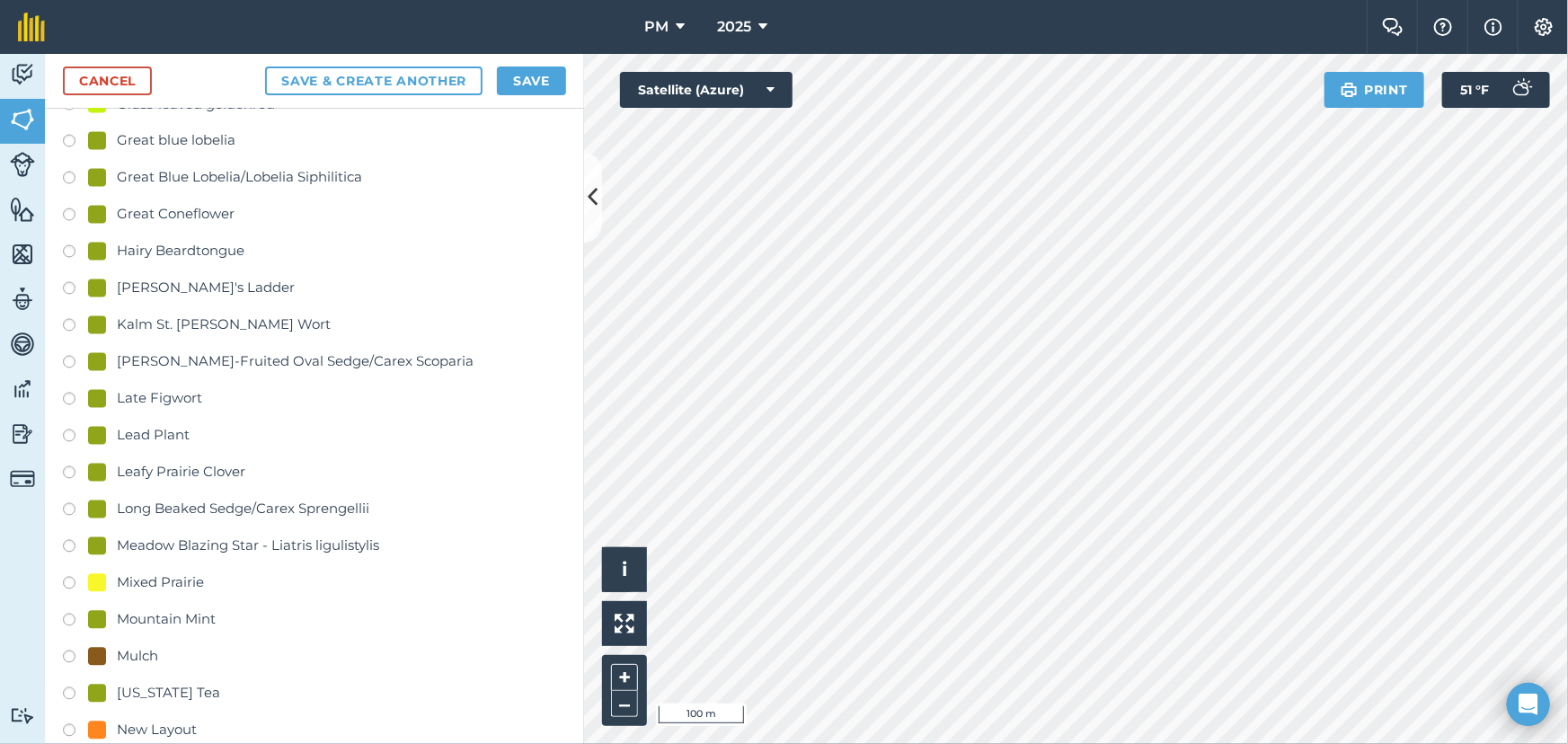
type input "W3"
click at [139, 582] on div "Mixed Prairie" at bounding box center [160, 583] width 88 height 21
click at [386, 82] on button "Save & Create Another" at bounding box center [374, 81] width 217 height 29
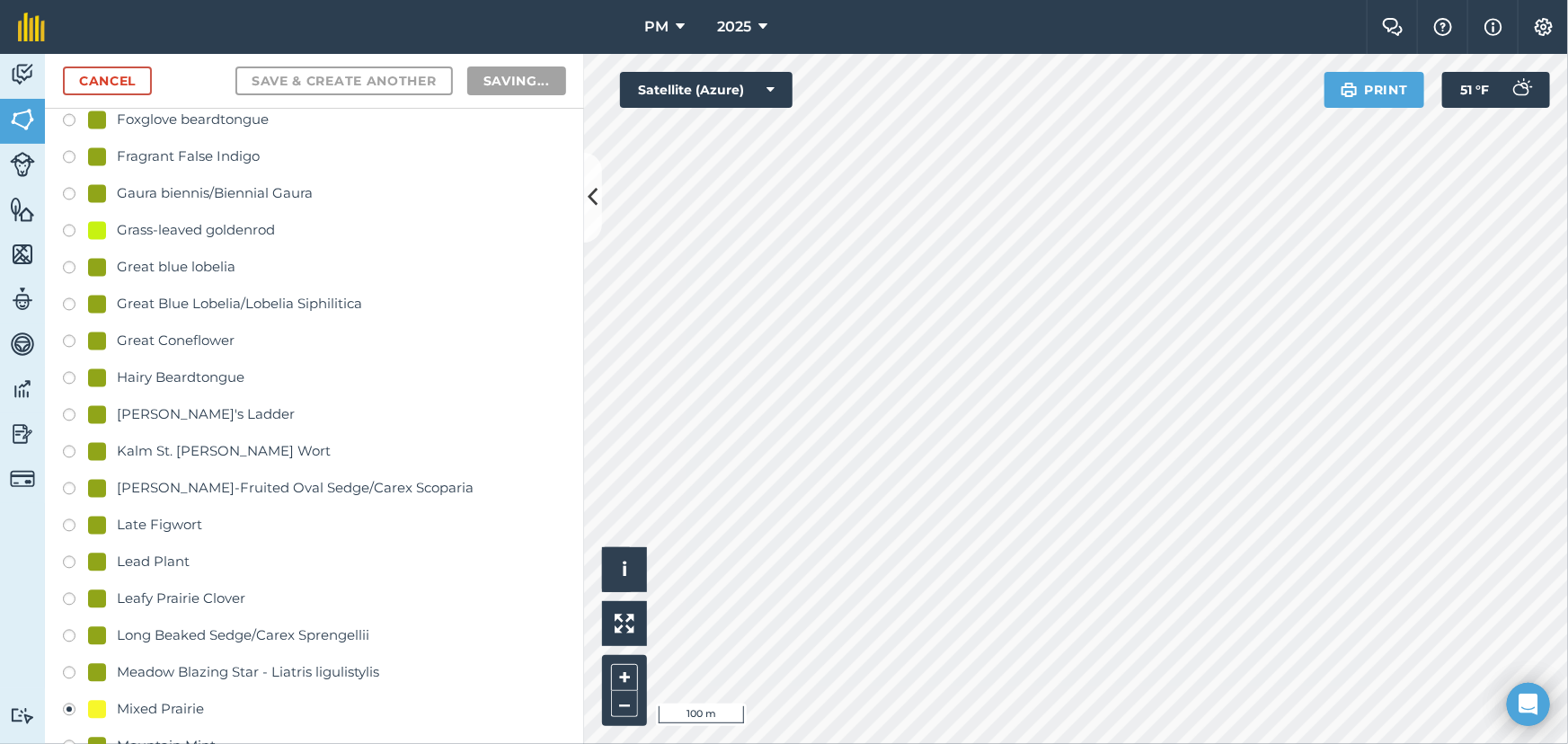
radio input "false"
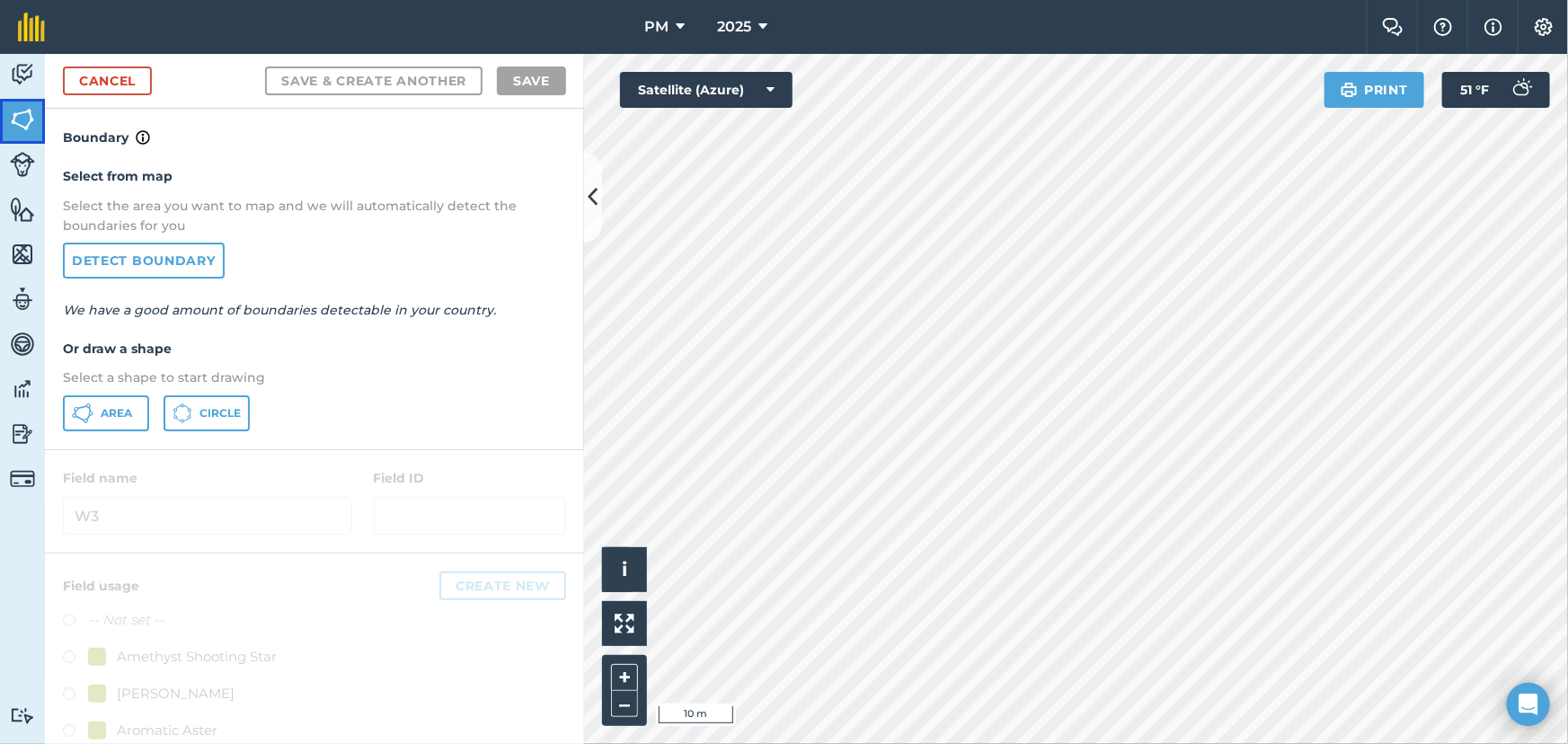
click at [20, 125] on img at bounding box center [22, 119] width 25 height 27
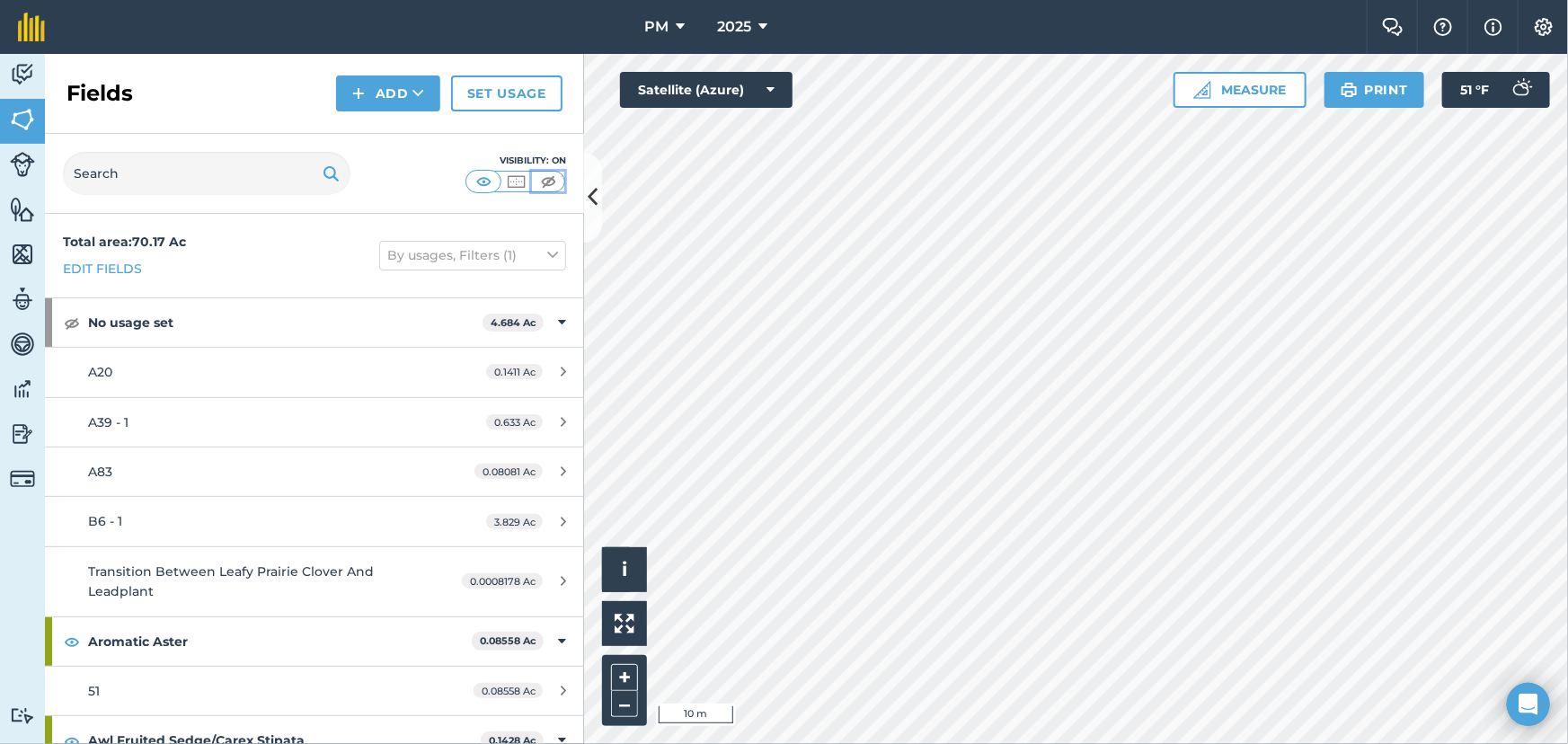
click at [547, 174] on img at bounding box center [548, 181] width 22 height 18
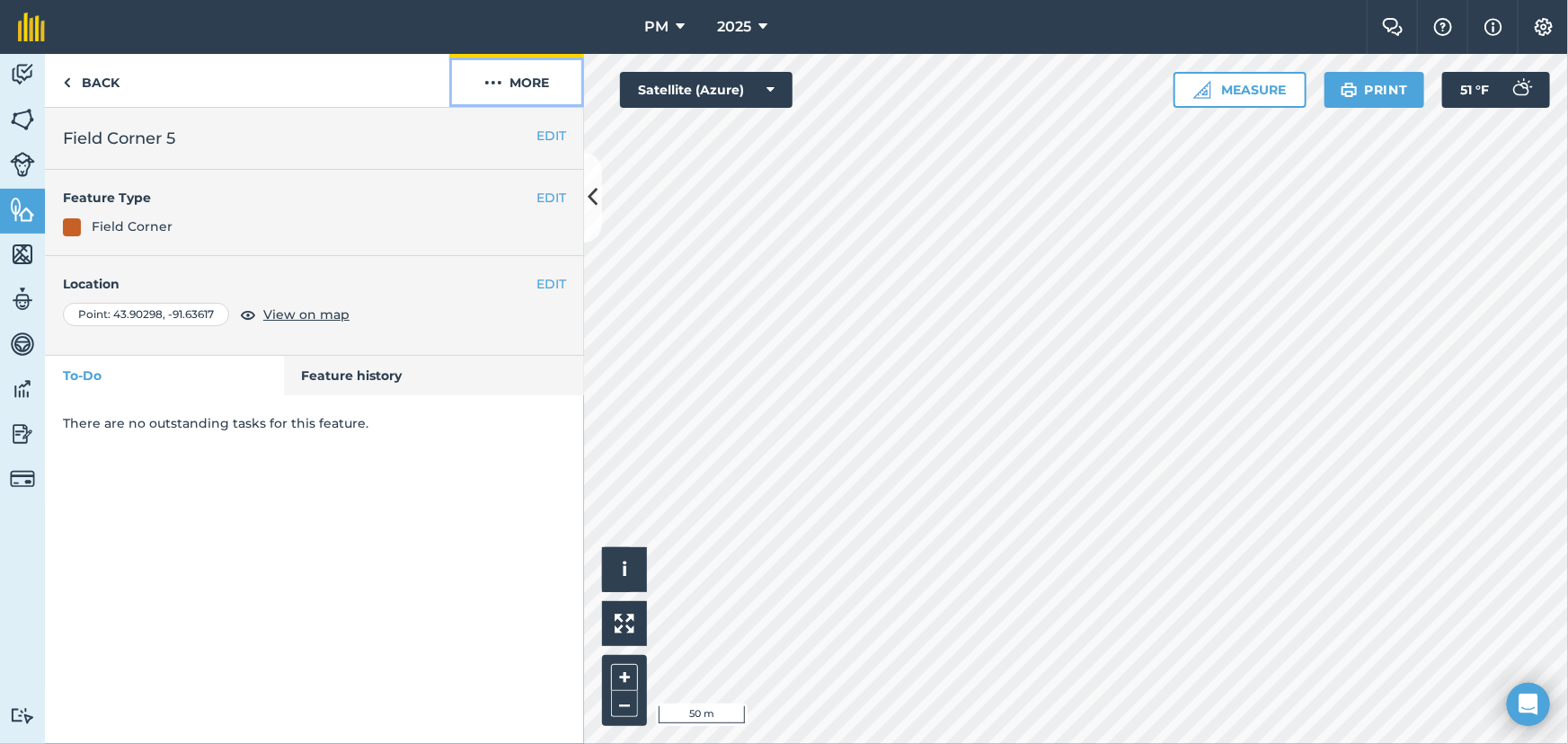
click at [489, 78] on img at bounding box center [493, 83] width 18 height 21
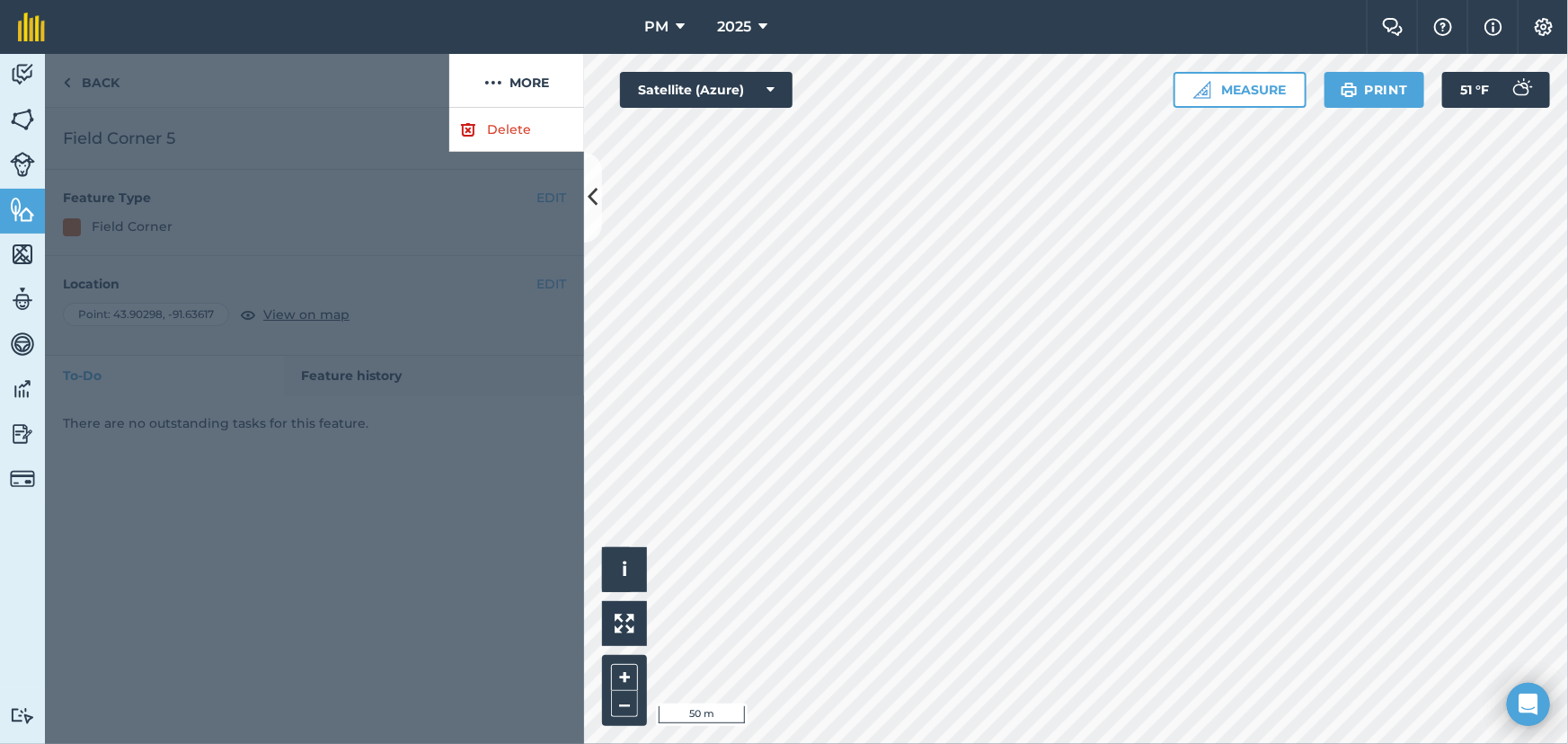
click at [339, 107] on div at bounding box center [247, 81] width 404 height 54
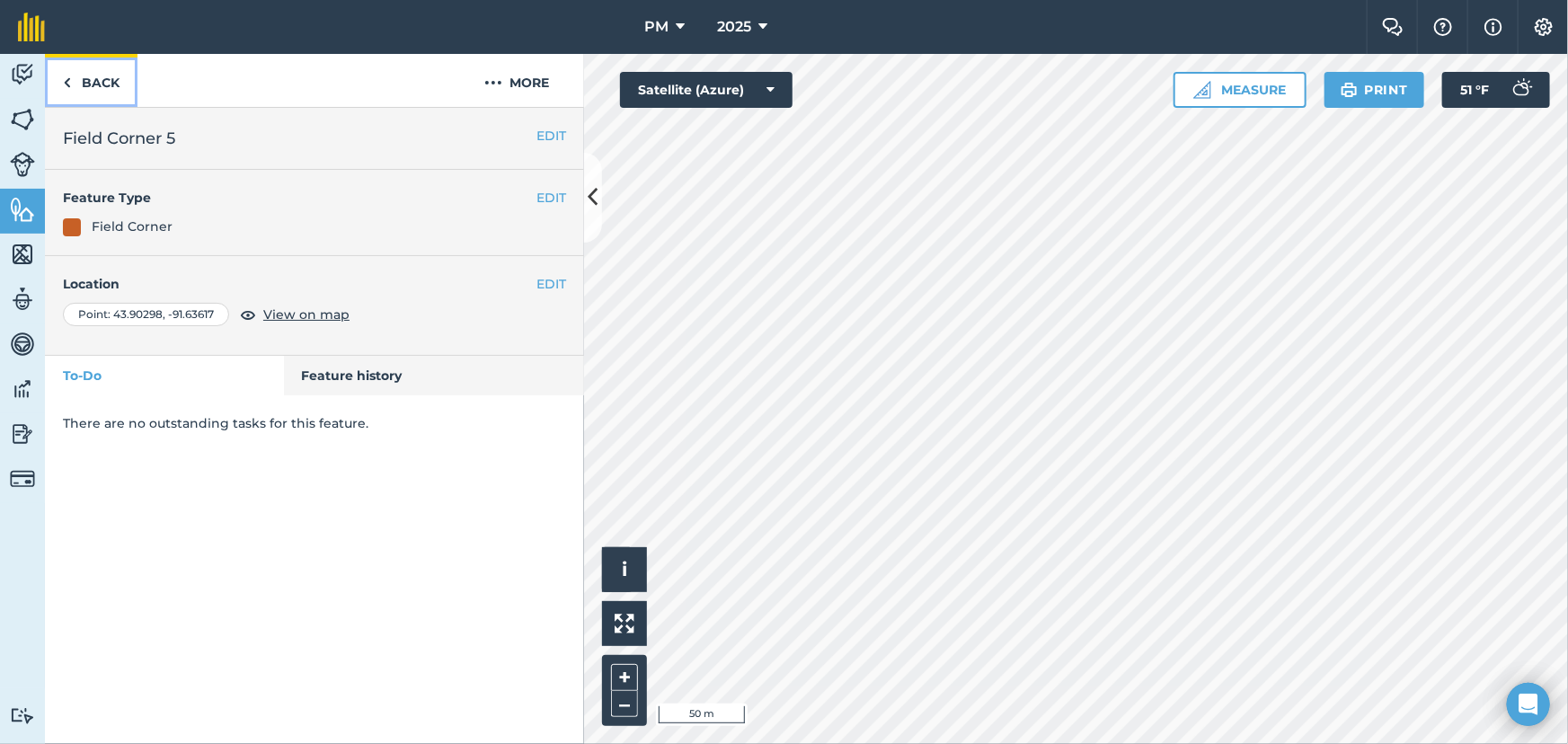
click at [63, 76] on img at bounding box center [66, 83] width 8 height 21
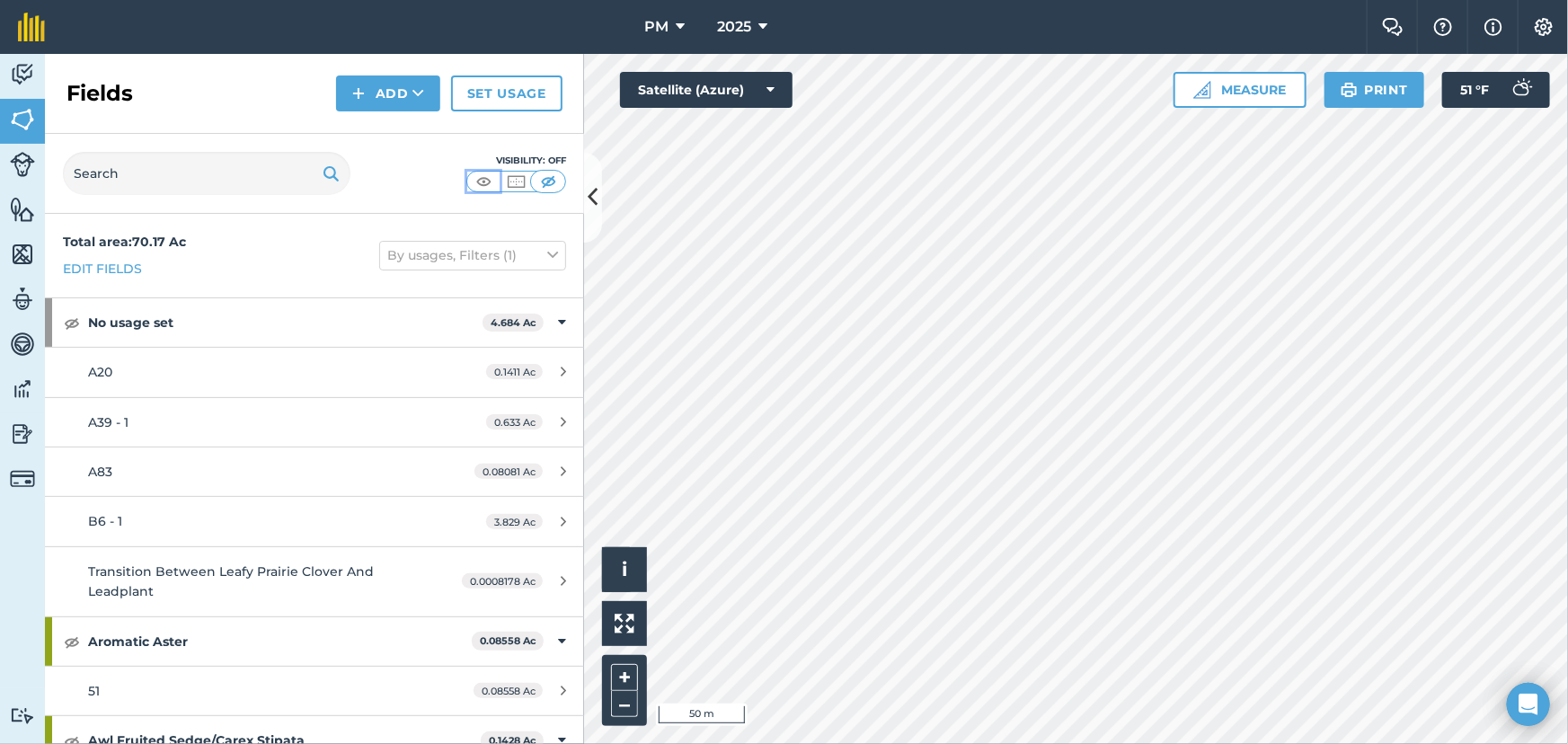
click at [491, 178] on img at bounding box center [483, 181] width 22 height 18
click at [551, 183] on img at bounding box center [548, 181] width 22 height 18
click at [476, 183] on img at bounding box center [483, 181] width 22 height 18
click at [548, 178] on img at bounding box center [548, 181] width 22 height 18
click at [481, 181] on img at bounding box center [483, 181] width 22 height 18
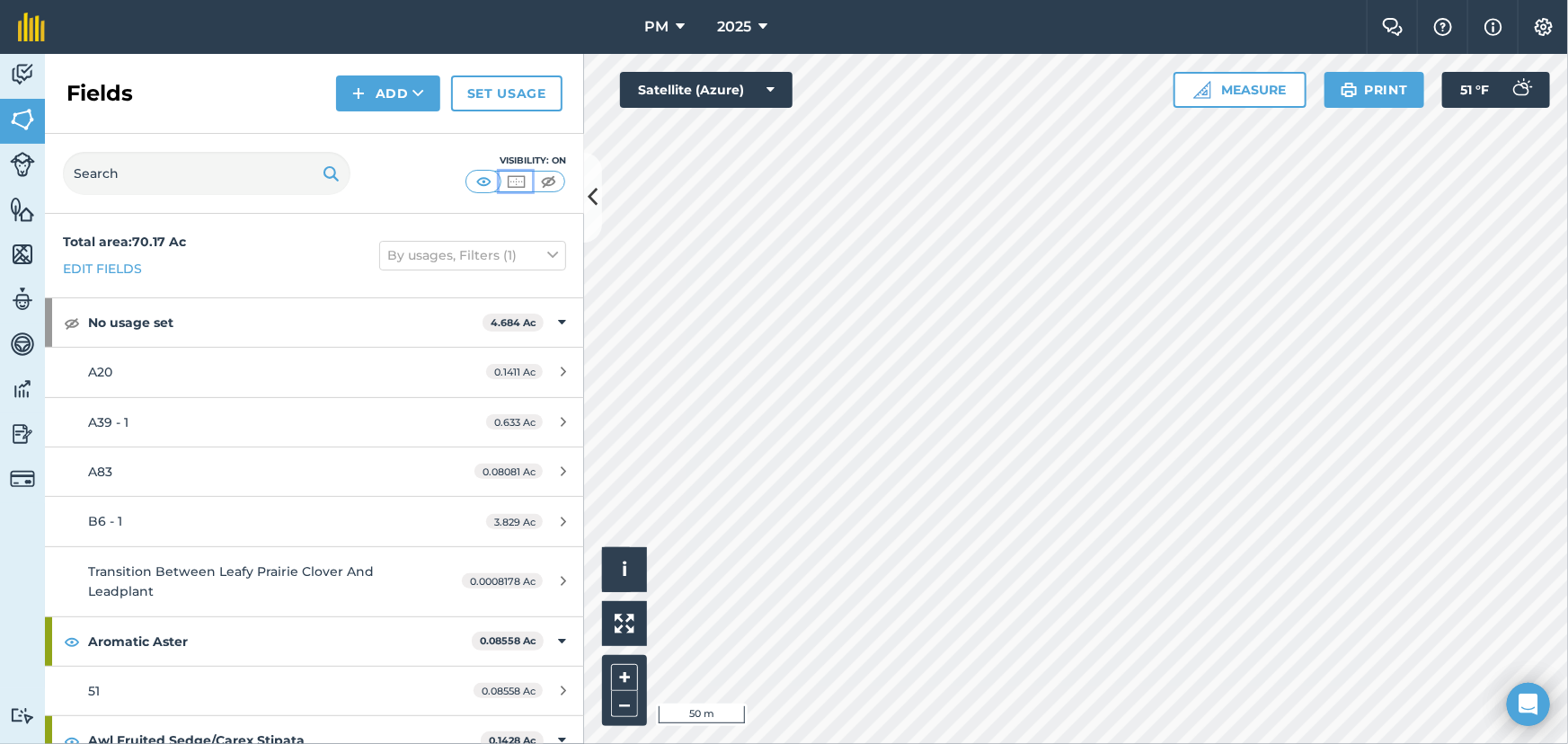
click at [511, 181] on img at bounding box center [516, 181] width 22 height 18
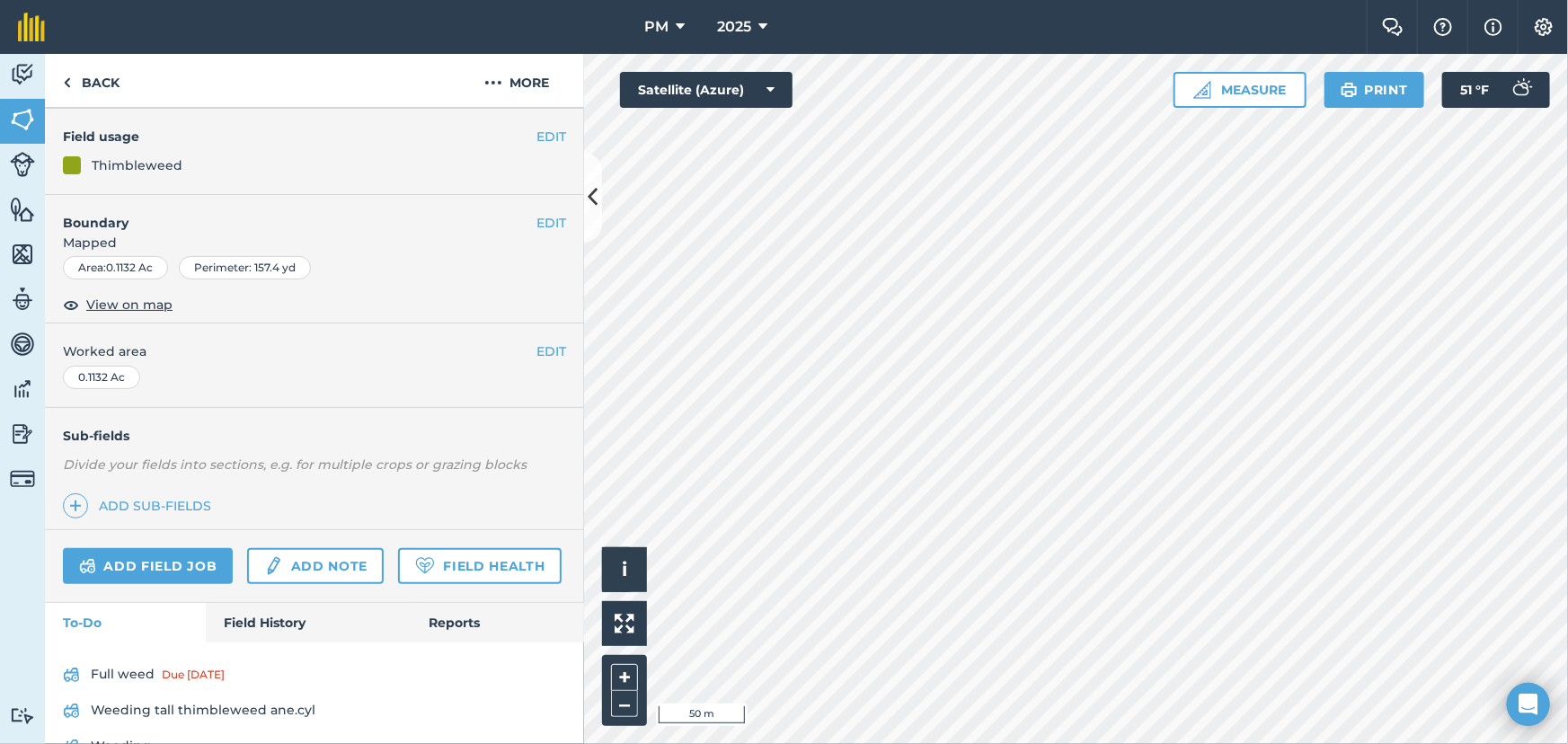
scroll to position [238, 0]
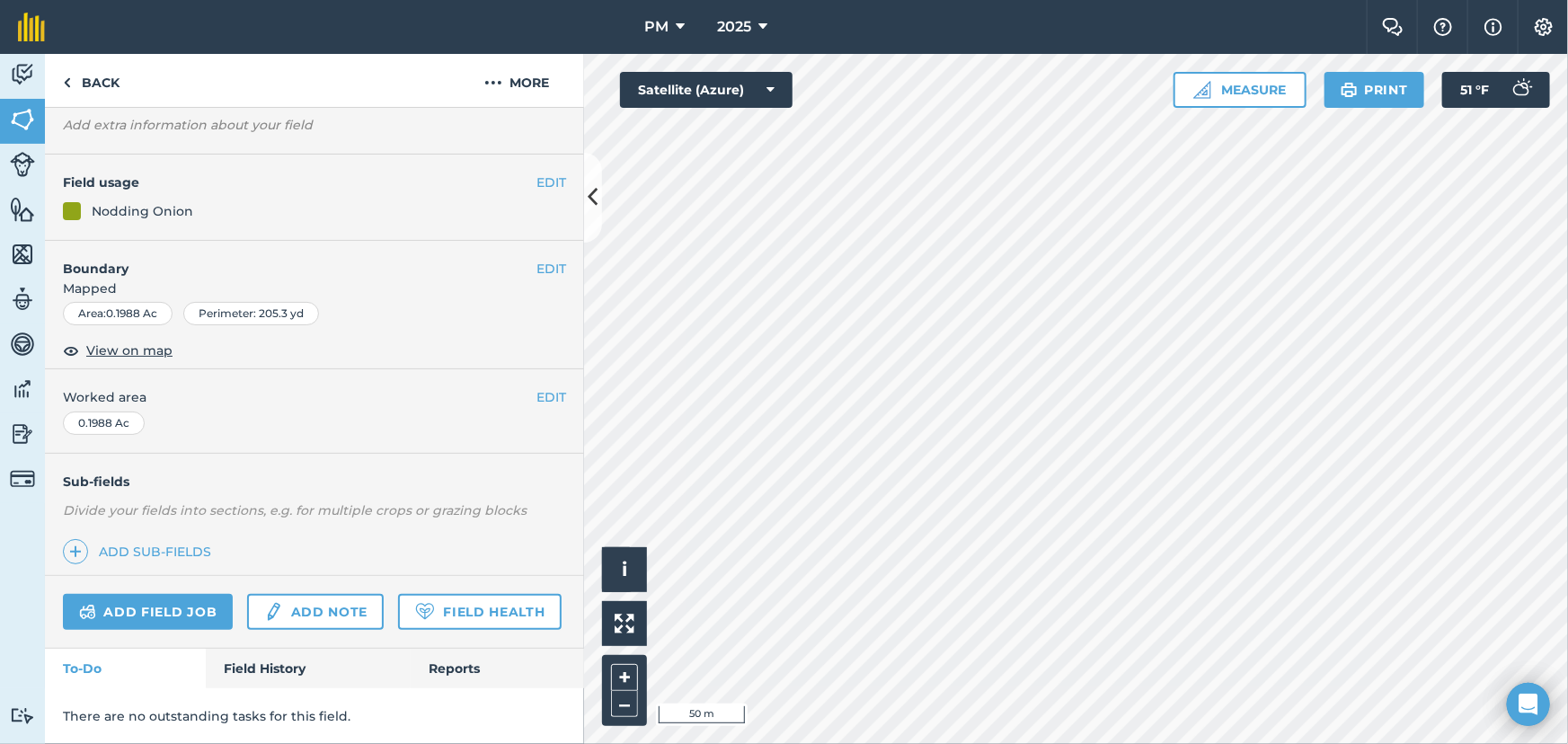
scroll to position [150, 0]
click at [880, 743] on html "PM 2025 Farm Chat Help Info Settings PM - 2025 Reproduced with the permission o…" at bounding box center [784, 372] width 1568 height 744
